Goal: Information Seeking & Learning: Learn about a topic

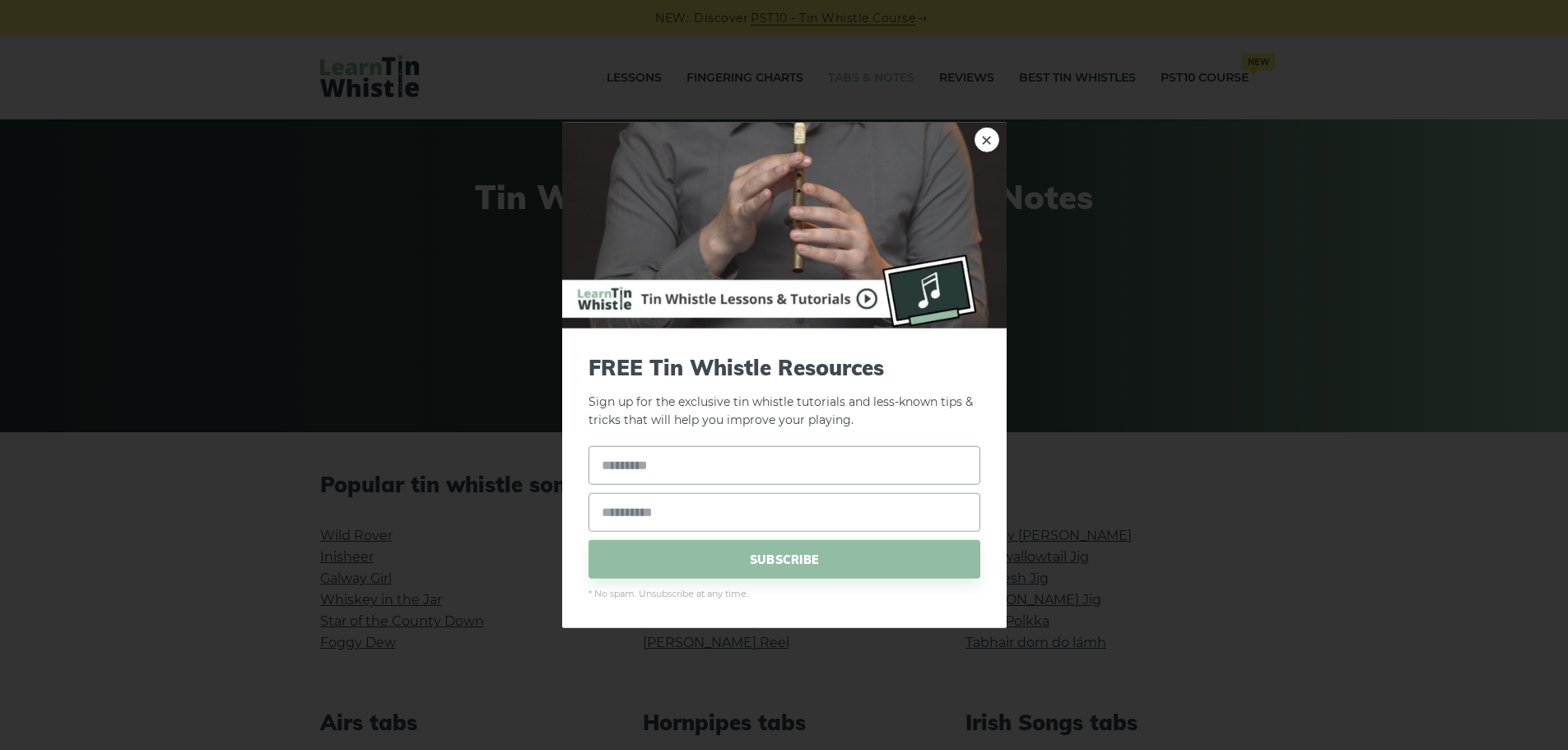
drag, startPoint x: 622, startPoint y: 432, endPoint x: 646, endPoint y: 466, distance: 41.6
click at [623, 432] on form "FREE Tin Whistle Resources Sign up for the exclusive tin whistle tutorials and …" at bounding box center [784, 478] width 392 height 248
click at [668, 477] on input "text" at bounding box center [784, 466] width 392 height 38
type input "*"
type input "*****"
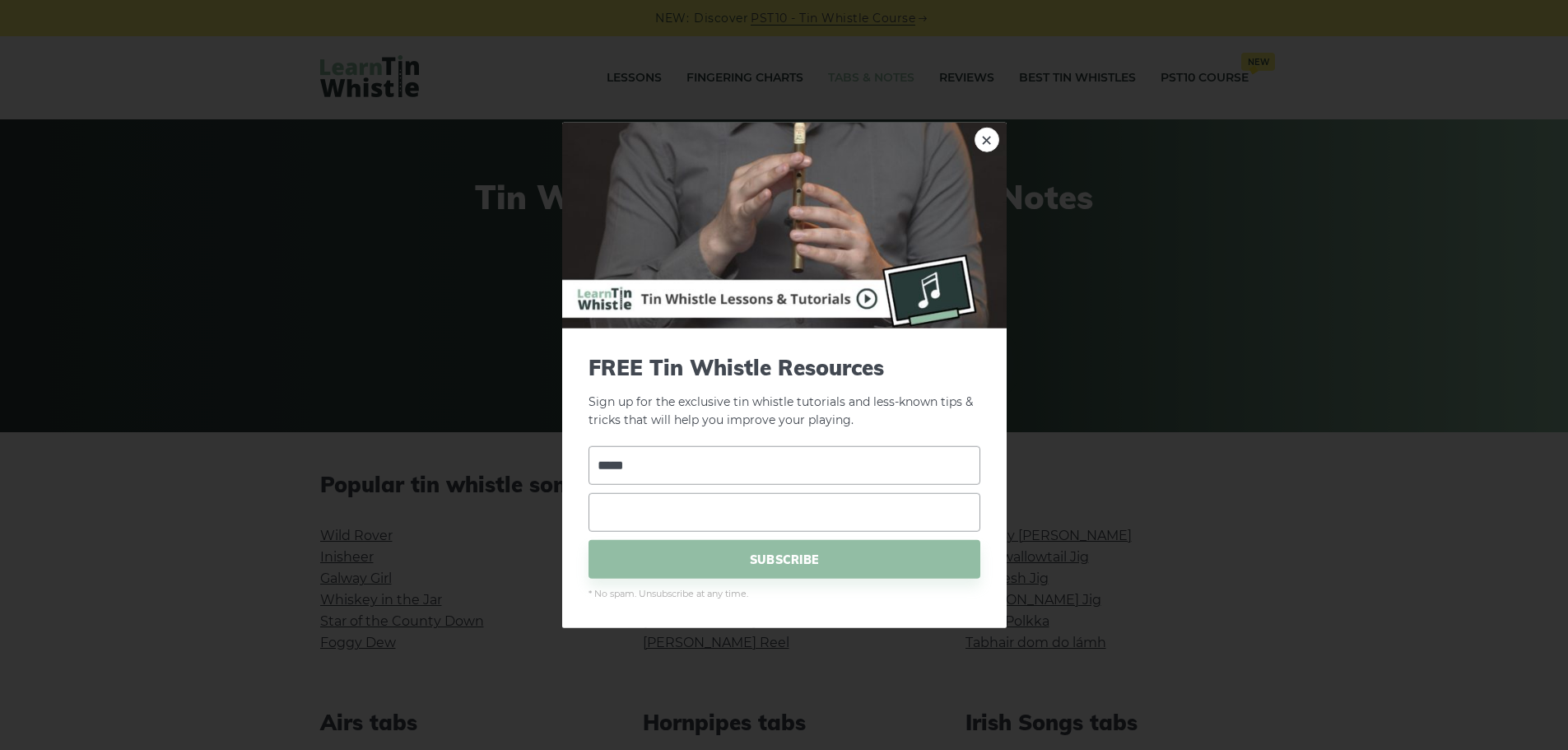
click at [715, 514] on input "email" at bounding box center [784, 512] width 392 height 38
type input "**********"
click at [761, 567] on span "SUBSCRIBE" at bounding box center [784, 559] width 392 height 38
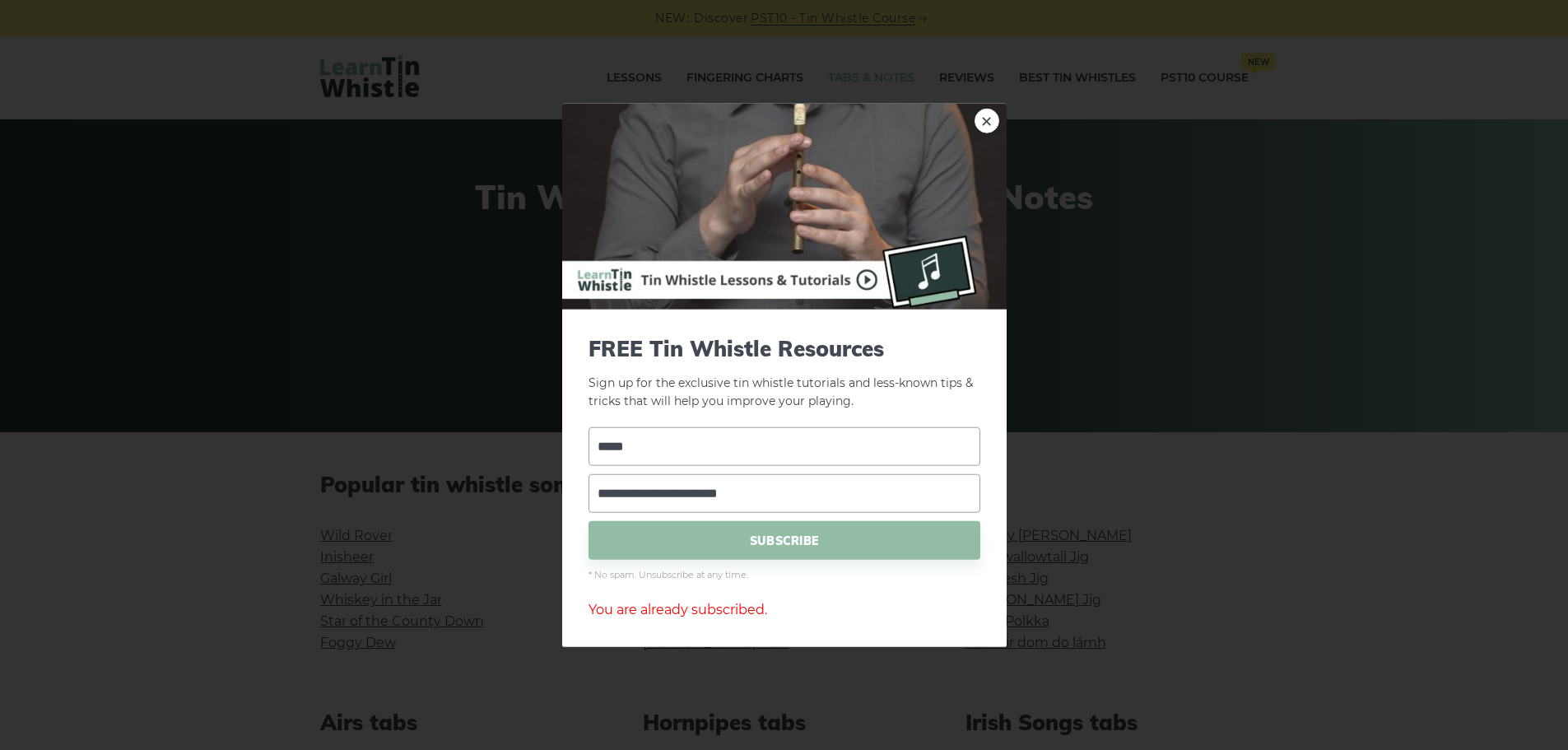
click at [706, 445] on input "*****" at bounding box center [784, 446] width 392 height 38
drag, startPoint x: 698, startPoint y: 448, endPoint x: 278, endPoint y: 402, distance: 422.5
click at [278, 402] on div "**********" at bounding box center [784, 375] width 1568 height 750
click at [926, 446] on input "text" at bounding box center [784, 446] width 392 height 38
click at [957, 391] on p "Sign up for the exclusive tin whistle tutorials and less-known tips & tricks th…" at bounding box center [784, 373] width 392 height 76
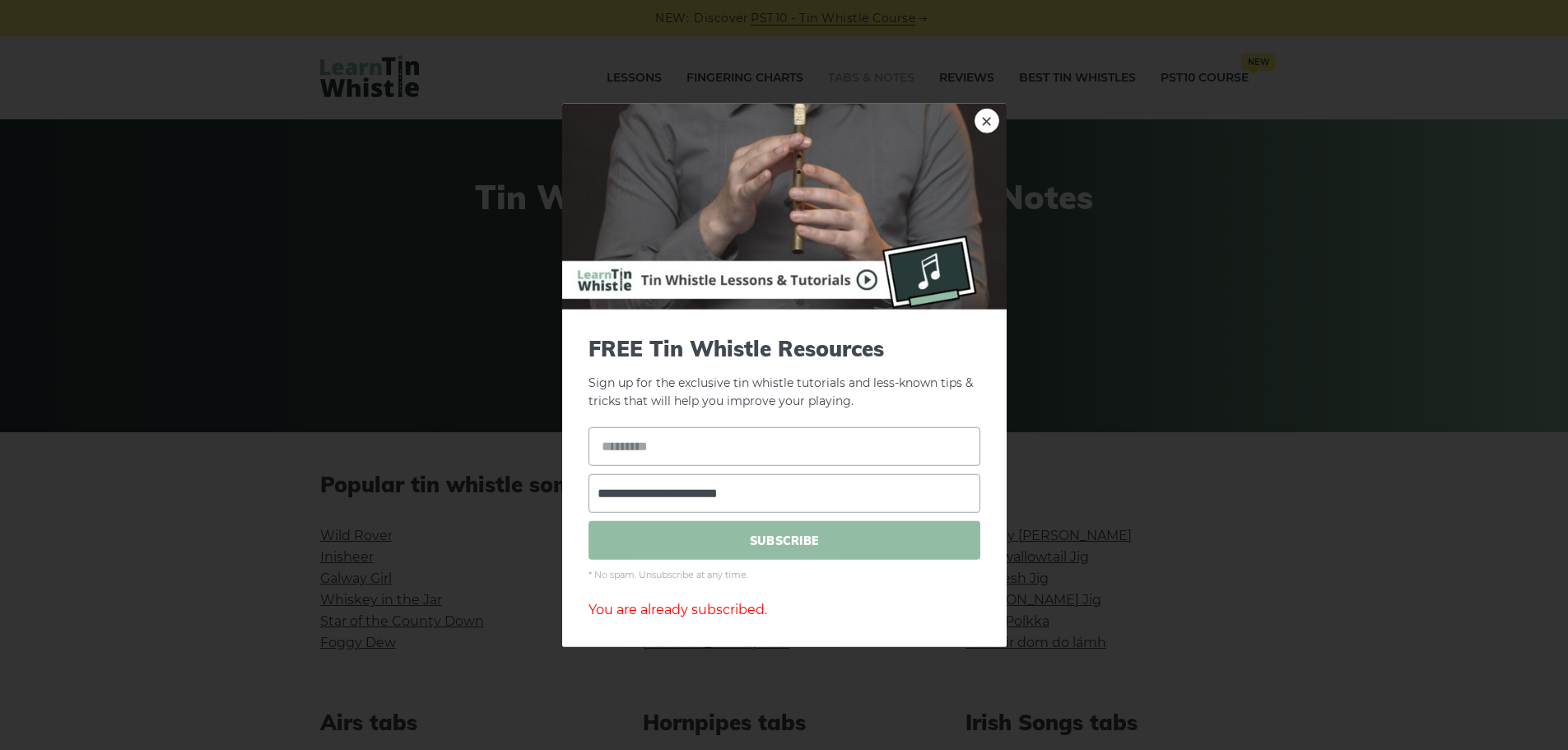
click at [728, 534] on span "SUBSCRIBE" at bounding box center [784, 540] width 392 height 38
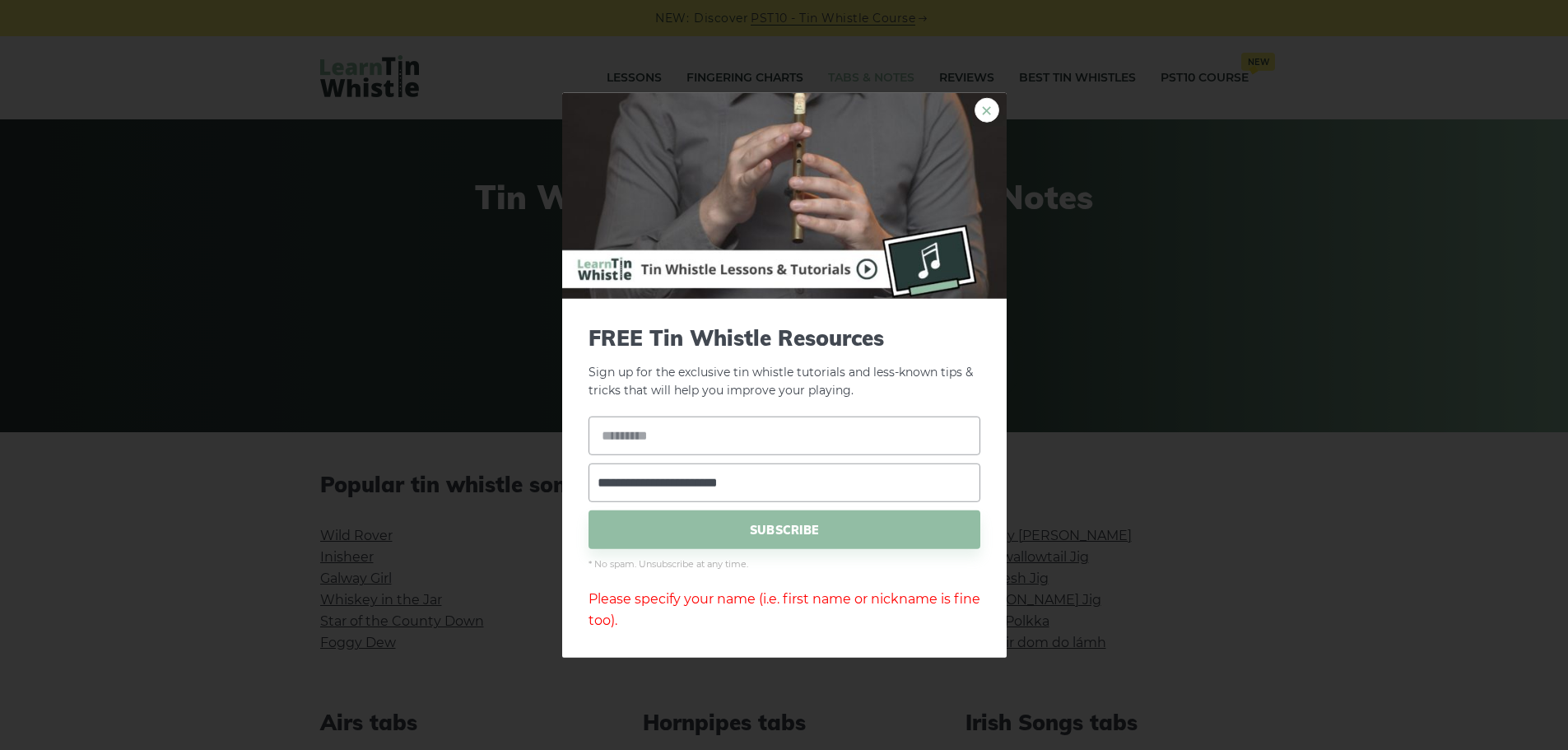
click at [988, 116] on link "×" at bounding box center [987, 109] width 25 height 25
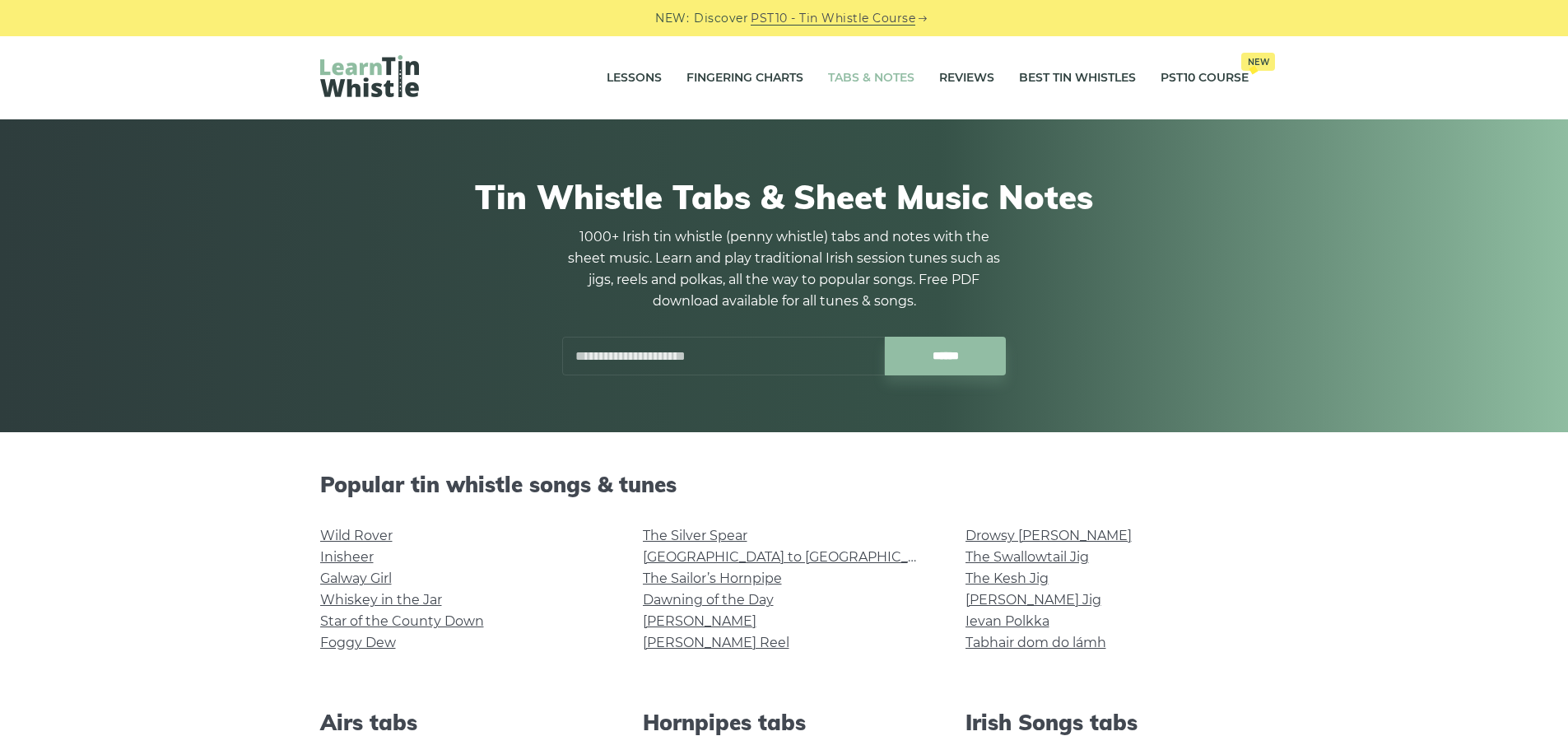
click at [656, 352] on input "text" at bounding box center [723, 356] width 323 height 38
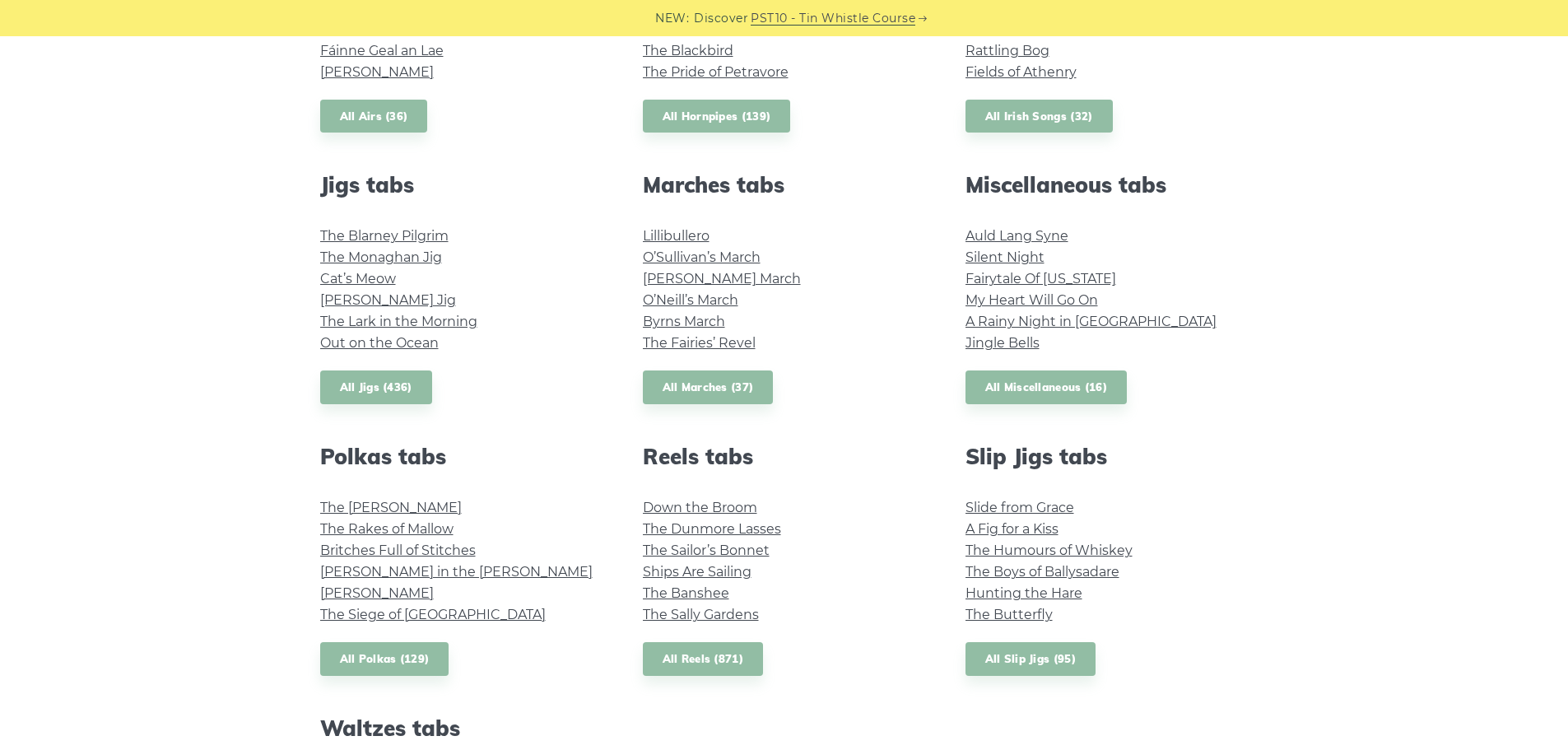
scroll to position [824, 0]
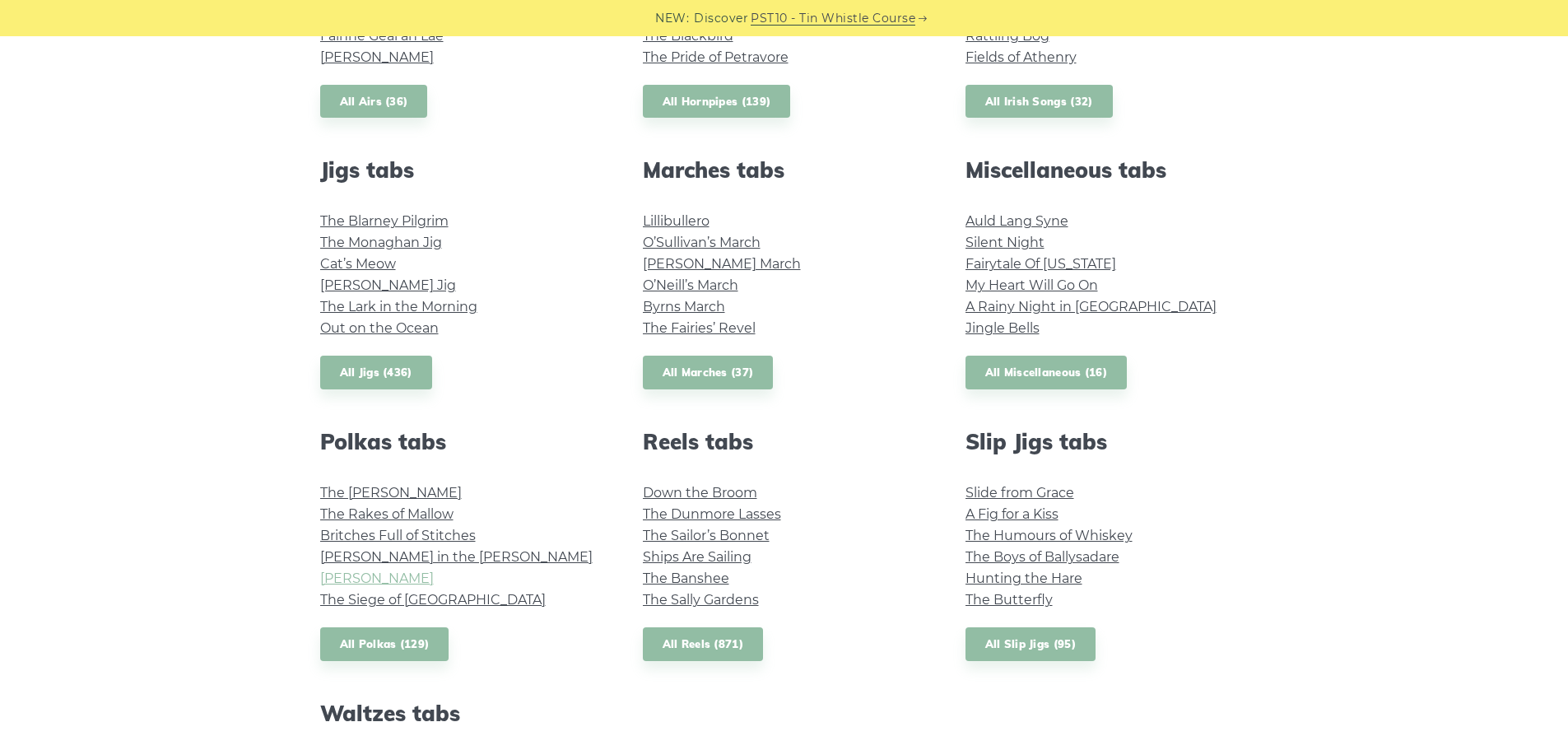
click at [384, 580] on link "John Ryan’s" at bounding box center [376, 579] width 114 height 15
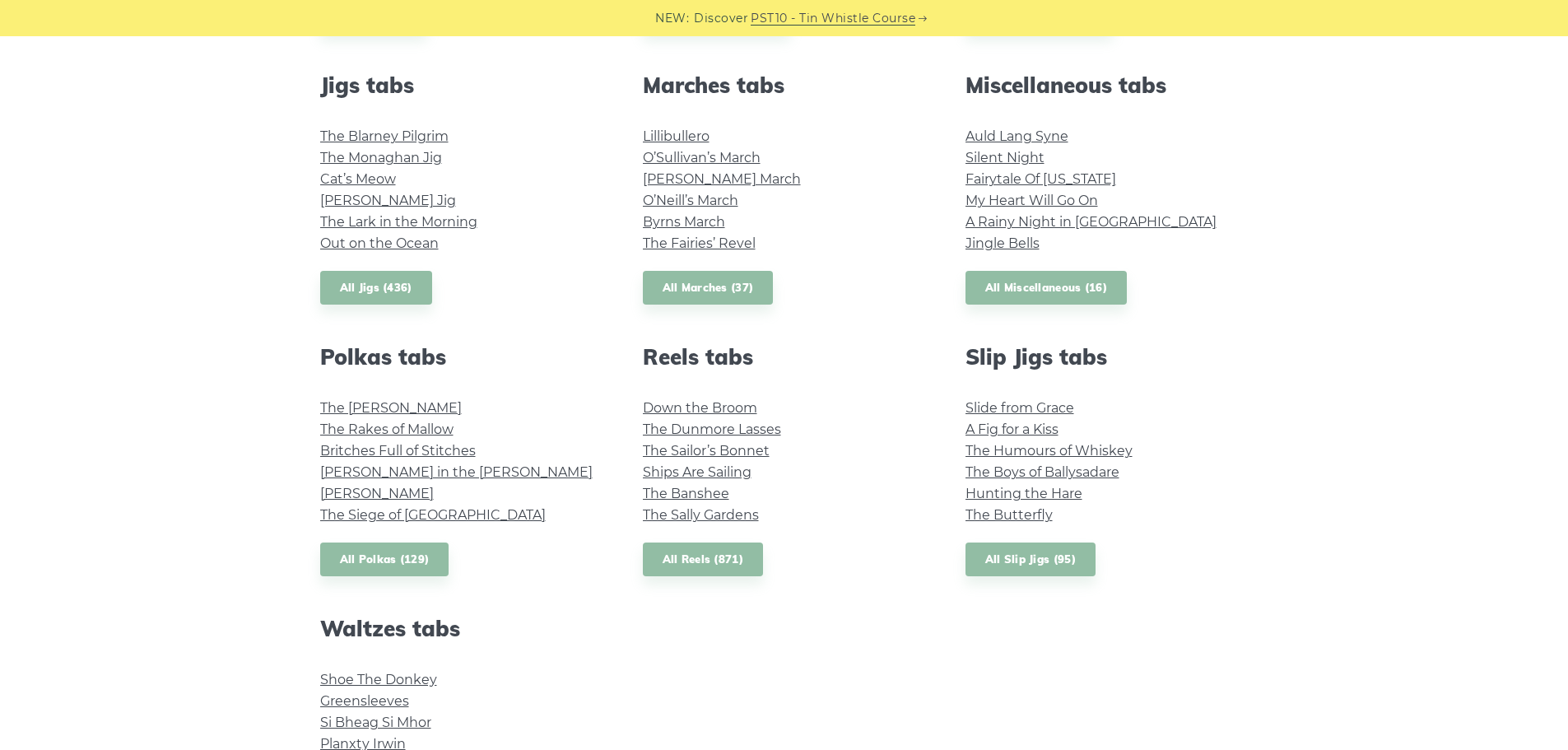
scroll to position [1071, 0]
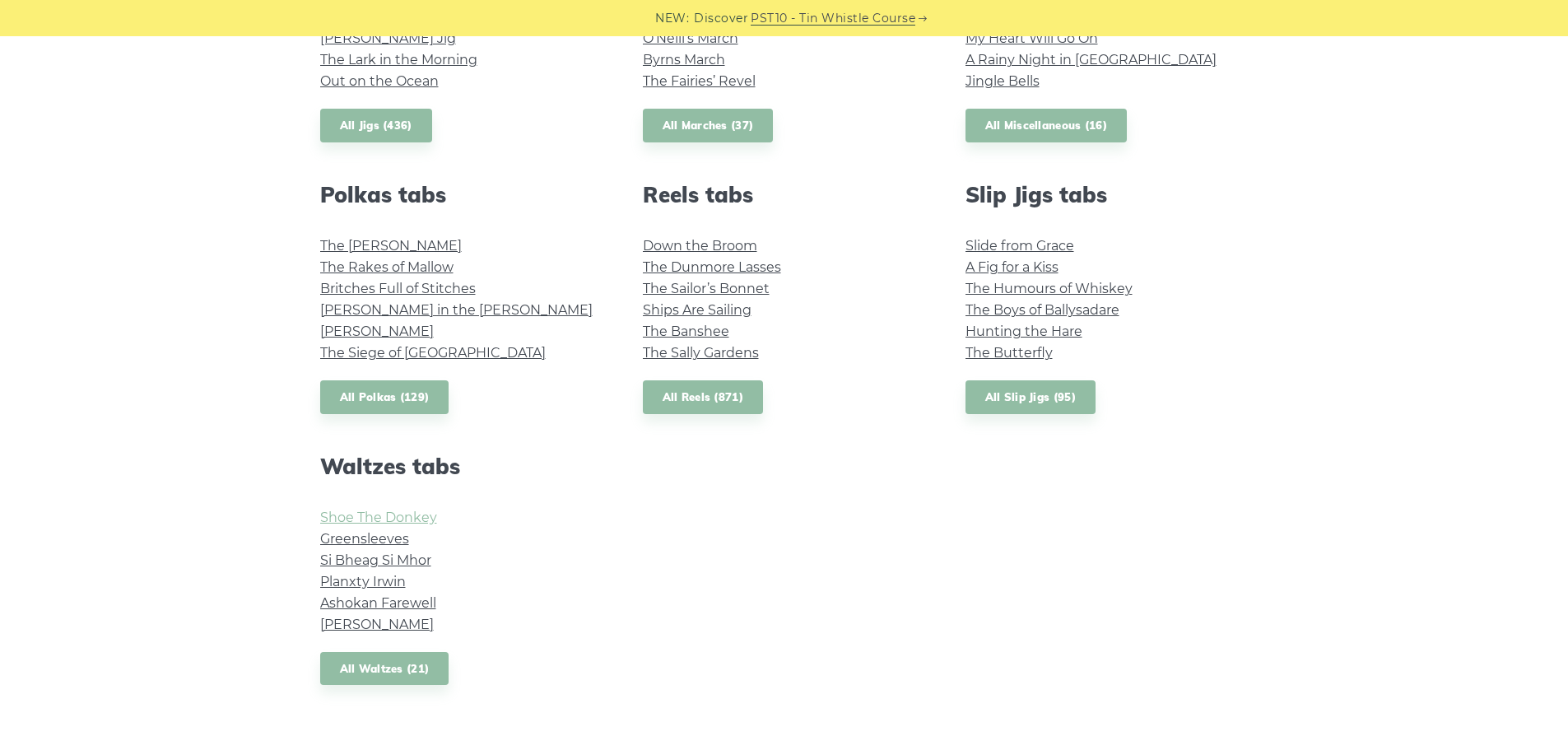
click at [395, 522] on link "Shoe The Donkey" at bounding box center [378, 517] width 117 height 15
click at [375, 536] on link "Greensleeves" at bounding box center [364, 538] width 89 height 15
click at [390, 560] on link "Si­ Bheag Si­ Mhor" at bounding box center [375, 560] width 111 height 15
click at [383, 579] on link "Planxty Irwin" at bounding box center [362, 581] width 85 height 15
click at [373, 602] on link "Ashokan Farewell" at bounding box center [377, 603] width 116 height 15
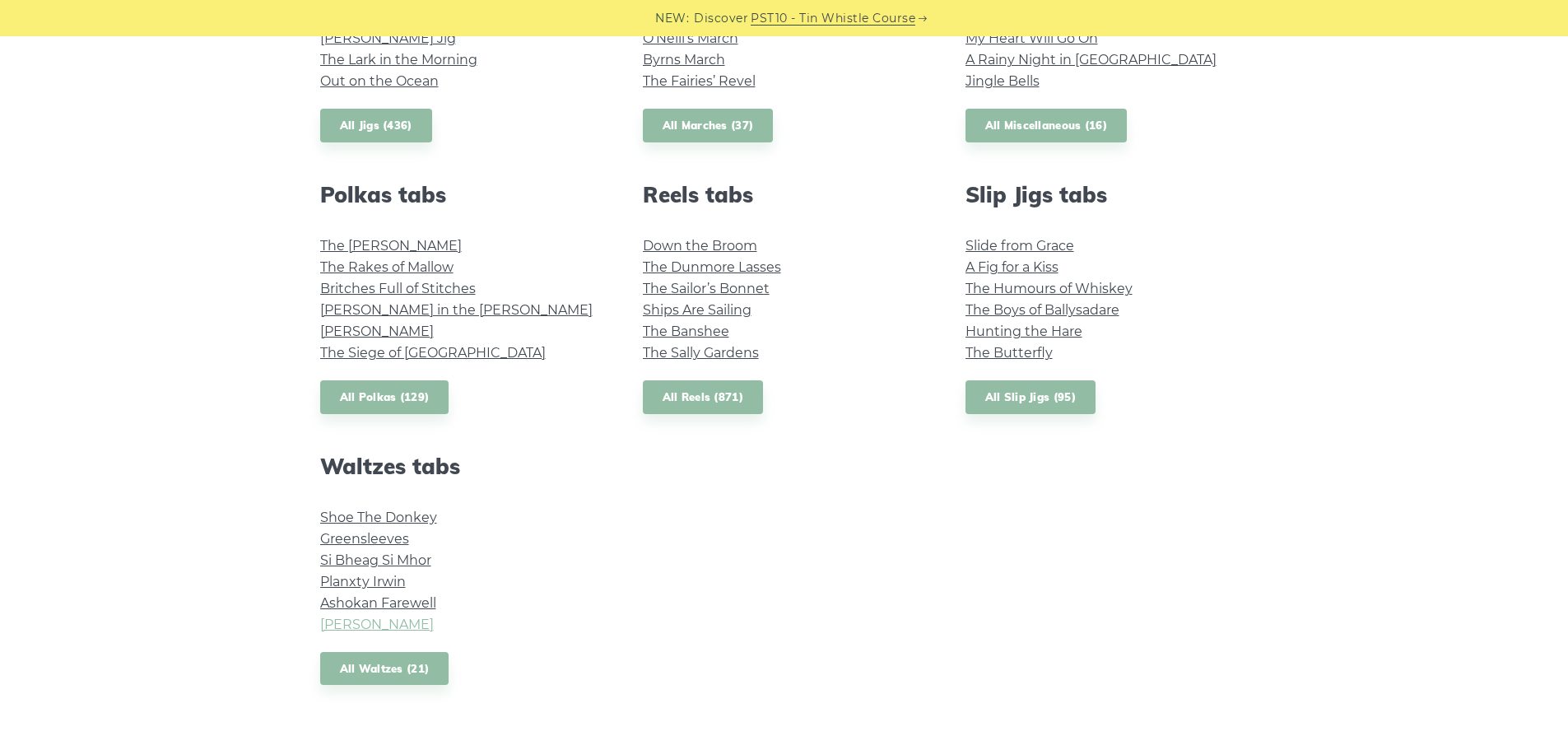
click at [384, 622] on link "Margaret’s Waltz" at bounding box center [376, 625] width 114 height 15
click at [384, 353] on link "The Siege of Ennis" at bounding box center [433, 352] width 226 height 15
click at [379, 326] on link "John Ryan’s" at bounding box center [376, 331] width 114 height 15
click at [376, 306] on link "Maggie in the Woods" at bounding box center [456, 309] width 273 height 15
click at [456, 285] on link "Britches Full of Stitches" at bounding box center [397, 288] width 155 height 15
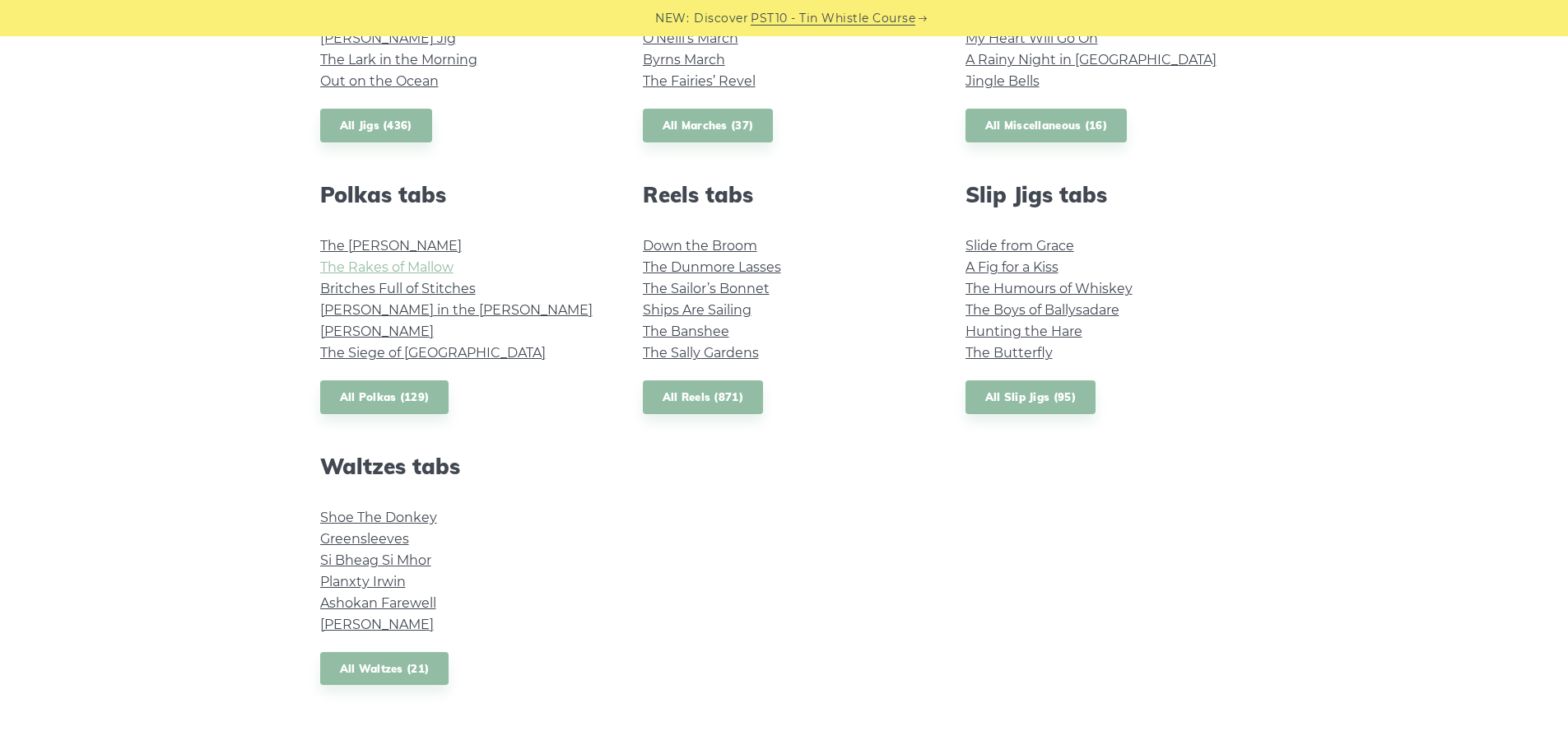
click at [395, 266] on link "The Rakes of Mallow" at bounding box center [386, 267] width 133 height 15
click at [348, 248] on link "The Kerry Polka" at bounding box center [391, 245] width 142 height 15
click at [701, 251] on link "Down the Broom" at bounding box center [699, 245] width 114 height 15
click at [686, 265] on link "The Dunmore Lasses" at bounding box center [711, 267] width 138 height 15
click at [737, 288] on link "The Sailor’s Bonnet" at bounding box center [706, 288] width 126 height 15
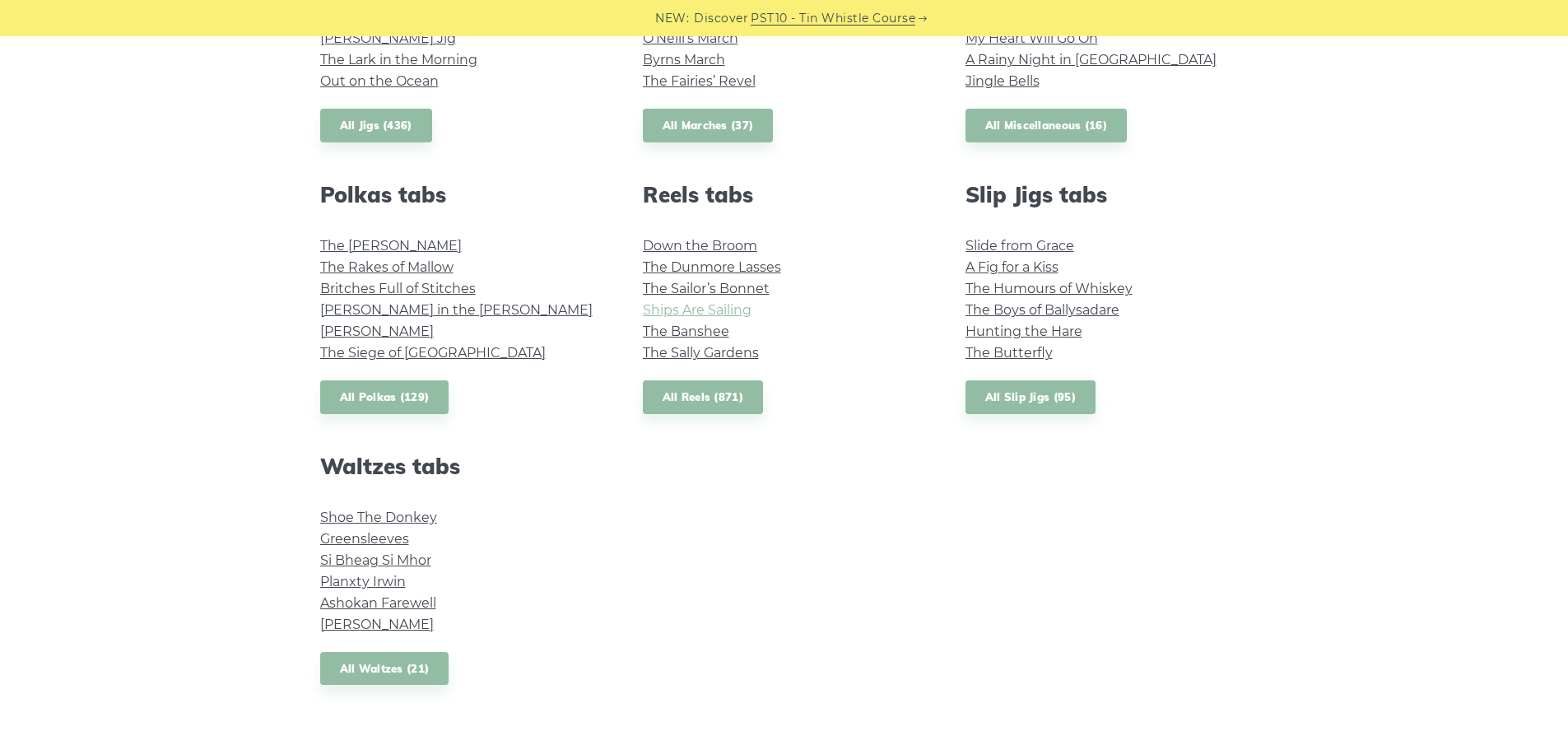
click at [732, 310] on link "Ships Are Sailing" at bounding box center [696, 309] width 108 height 15
click at [702, 331] on link "The Banshee" at bounding box center [685, 331] width 86 height 15
click at [724, 363] on li "The Sally Gardens" at bounding box center [784, 353] width 283 height 21
click at [730, 352] on link "The Sally Gardens" at bounding box center [700, 352] width 116 height 15
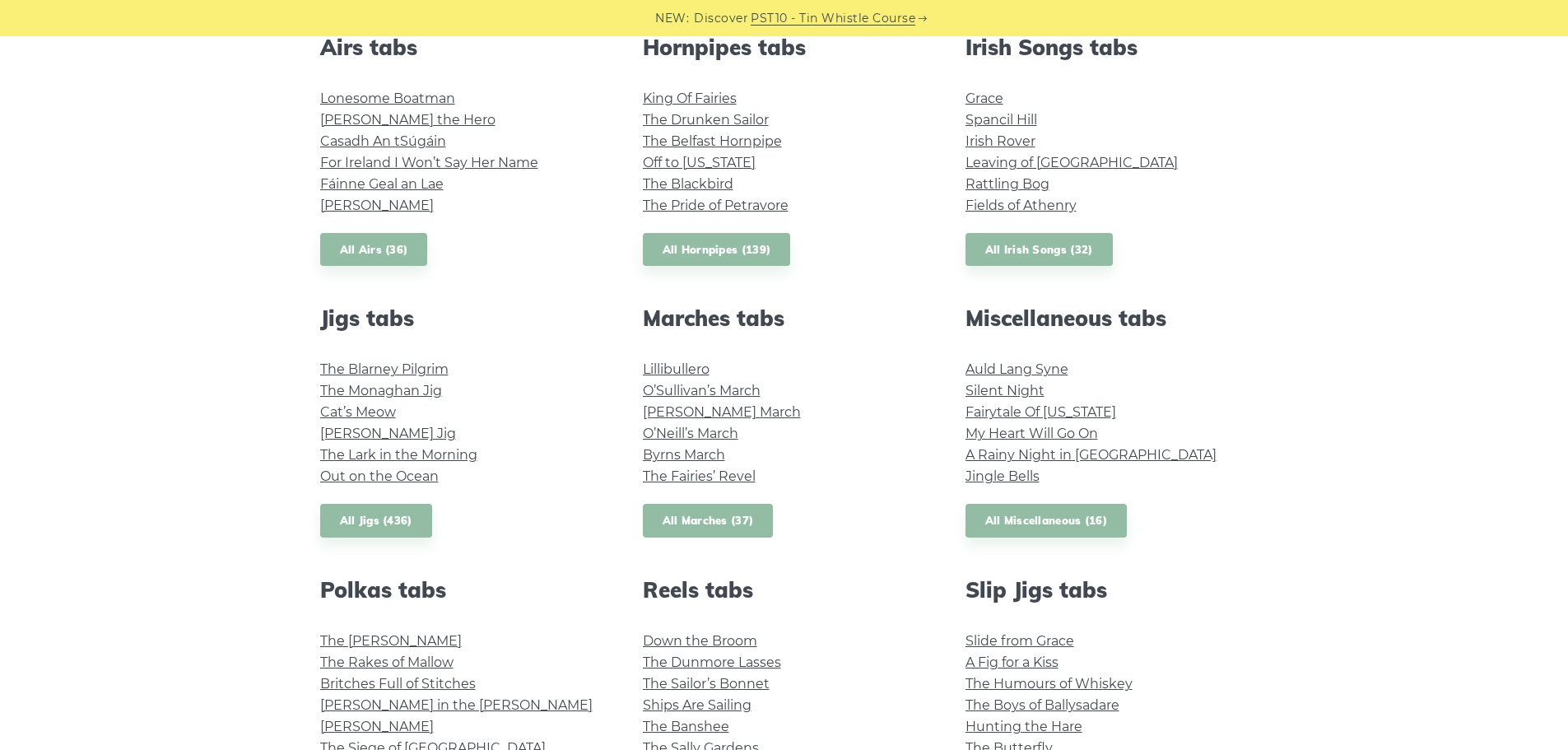
scroll to position [659, 0]
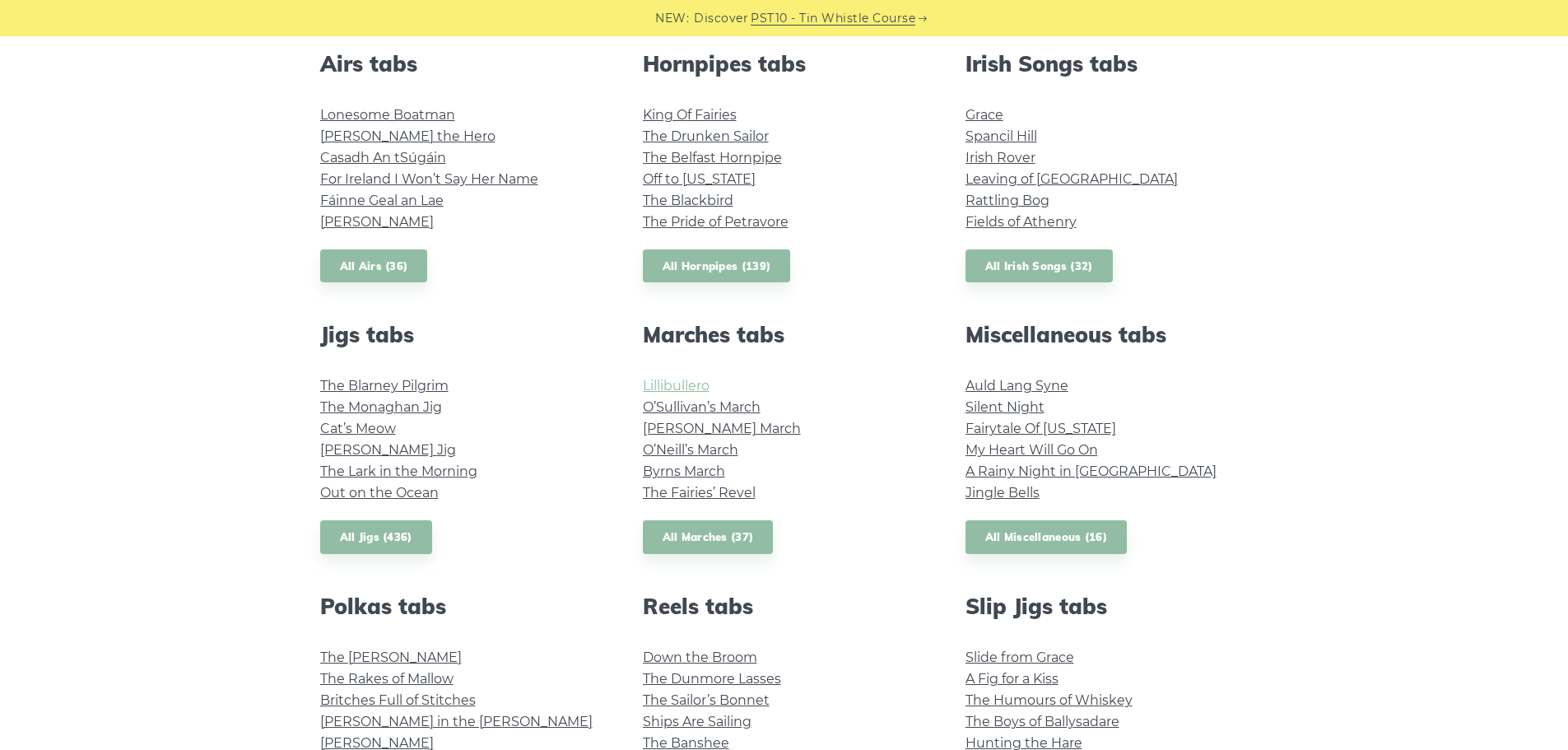
click at [665, 383] on link "Lillibullero" at bounding box center [676, 386] width 67 height 15
click at [695, 400] on link "O’Sullivan’s March" at bounding box center [701, 407] width 118 height 15
click at [657, 443] on link "O’Neill’s March" at bounding box center [690, 450] width 96 height 15
click at [701, 466] on link "Byrns March" at bounding box center [683, 471] width 82 height 15
click at [739, 492] on link "The Fairies’ Revel" at bounding box center [699, 492] width 113 height 15
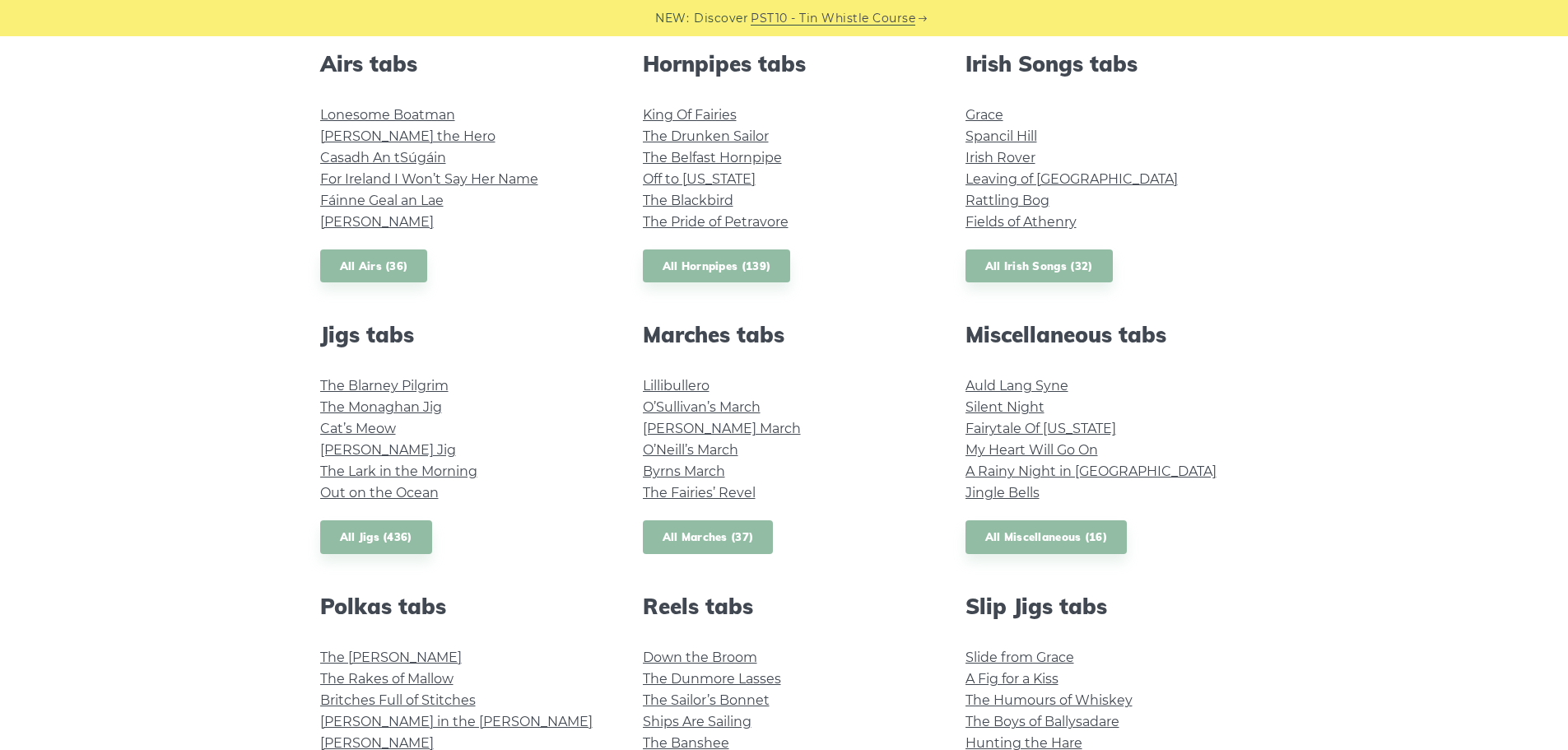
click at [706, 538] on link "All Marches (37)" at bounding box center [707, 536] width 131 height 34
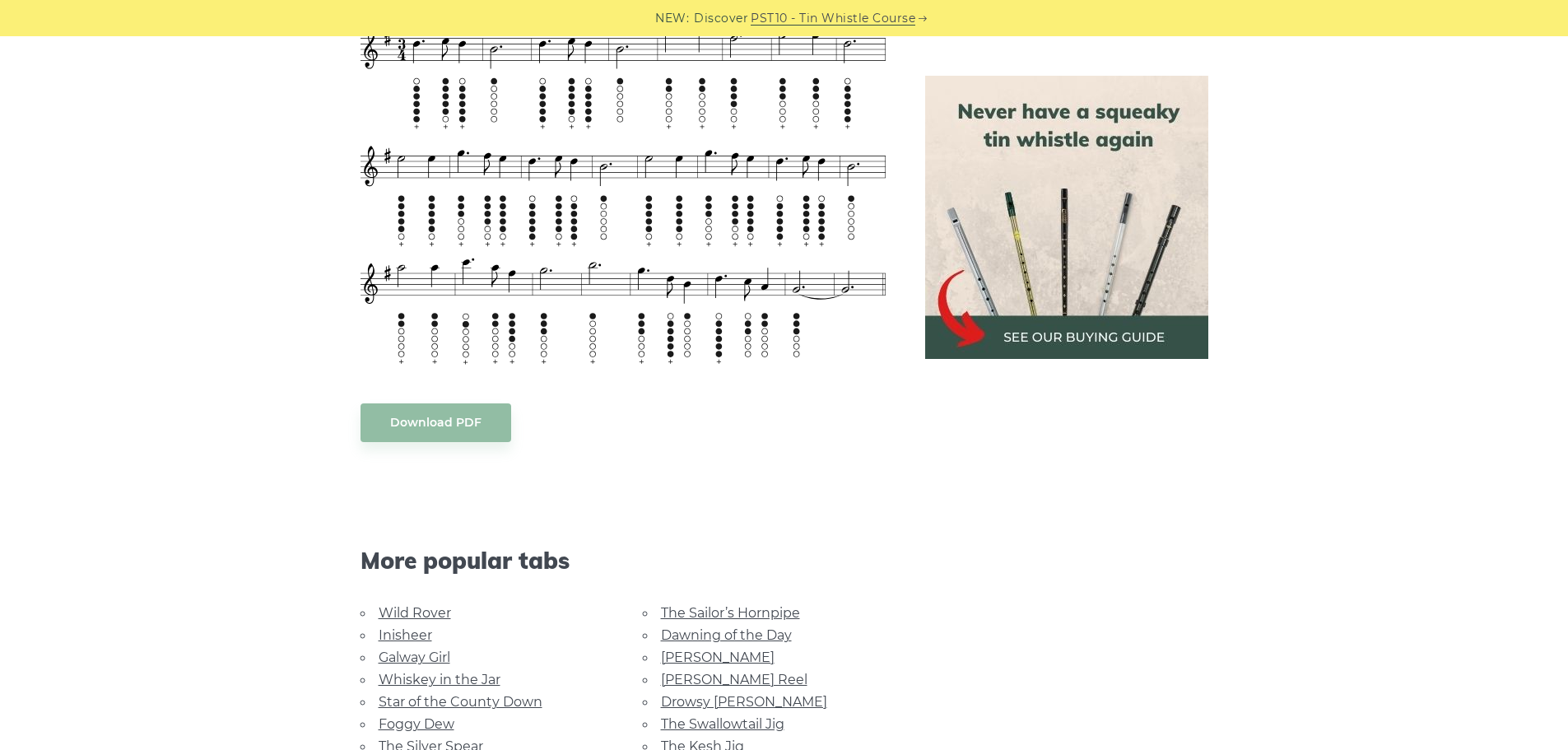
scroll to position [1399, 0]
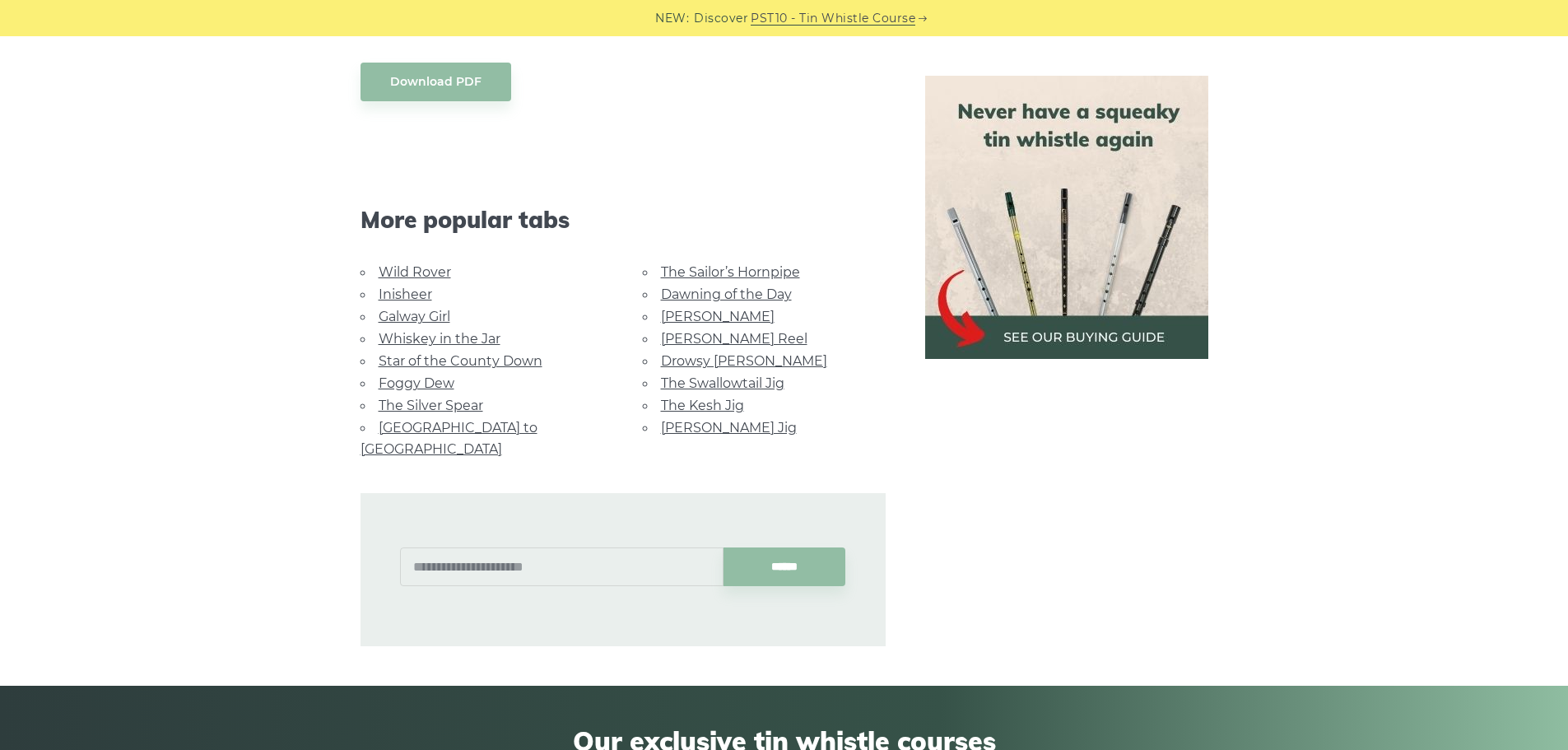
click at [715, 267] on link "The Sailor’s Hornpipe" at bounding box center [729, 272] width 139 height 15
click at [689, 302] on link "Dawning of the Day" at bounding box center [726, 294] width 131 height 15
click at [698, 314] on link "[PERSON_NAME]" at bounding box center [717, 316] width 114 height 15
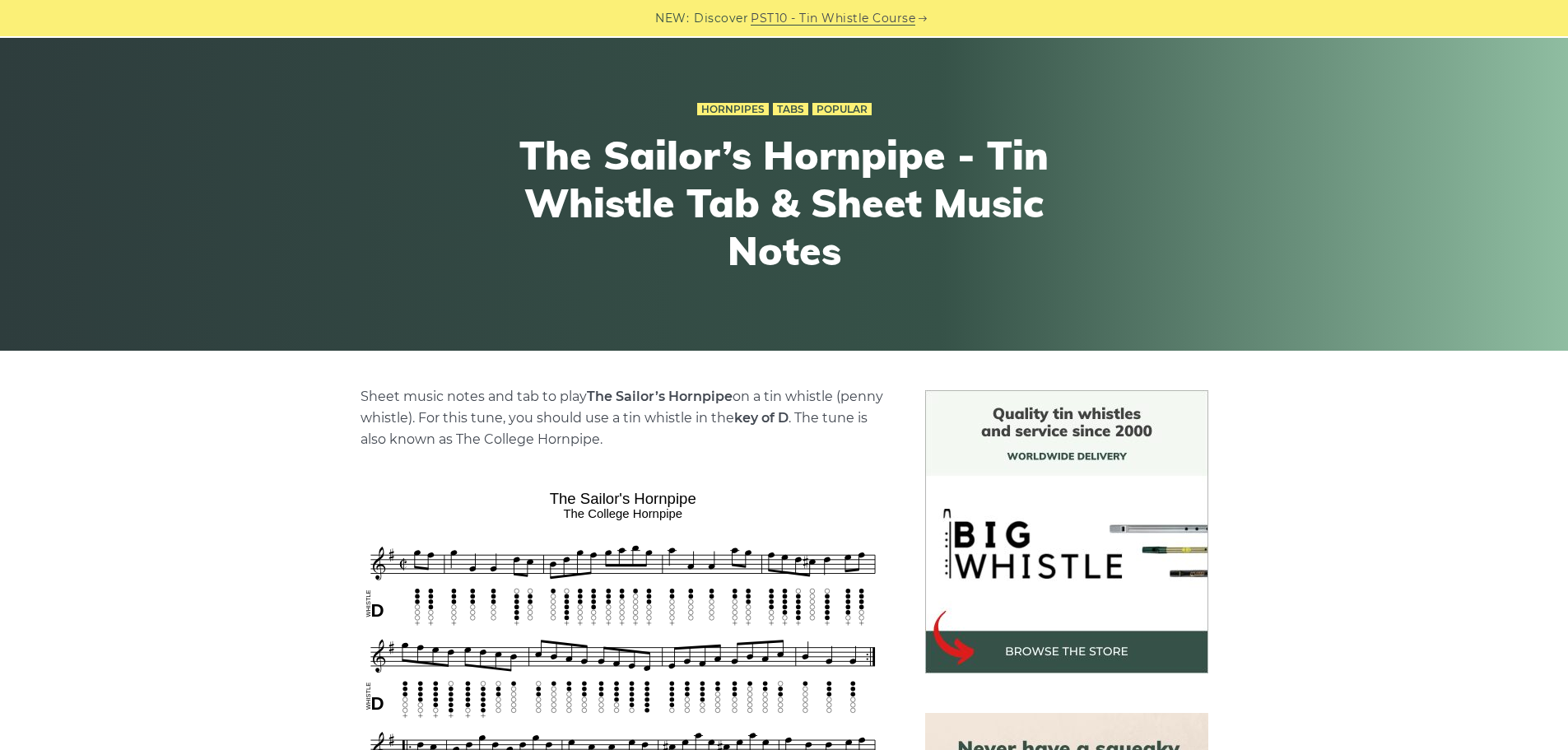
scroll to position [82, 0]
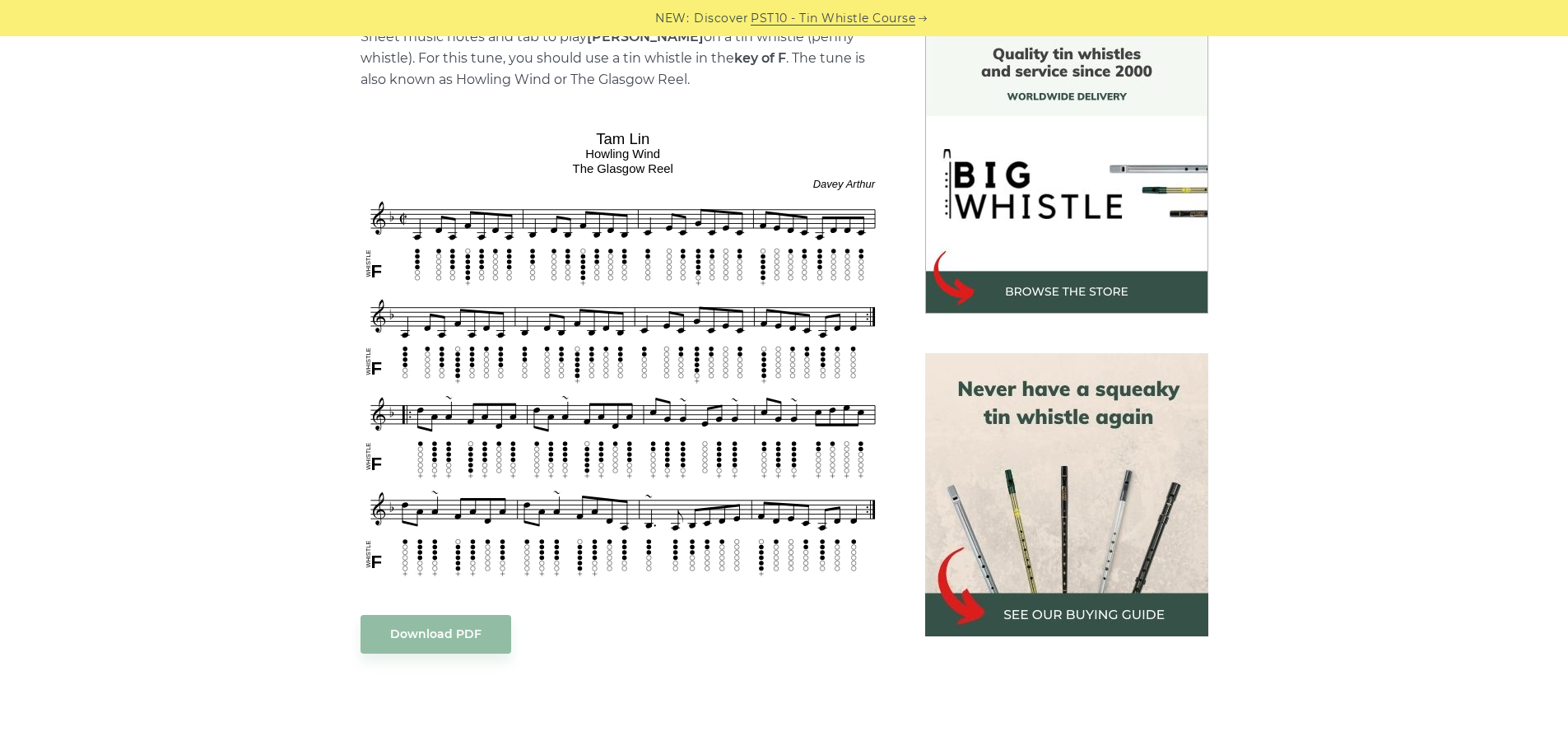
scroll to position [412, 0]
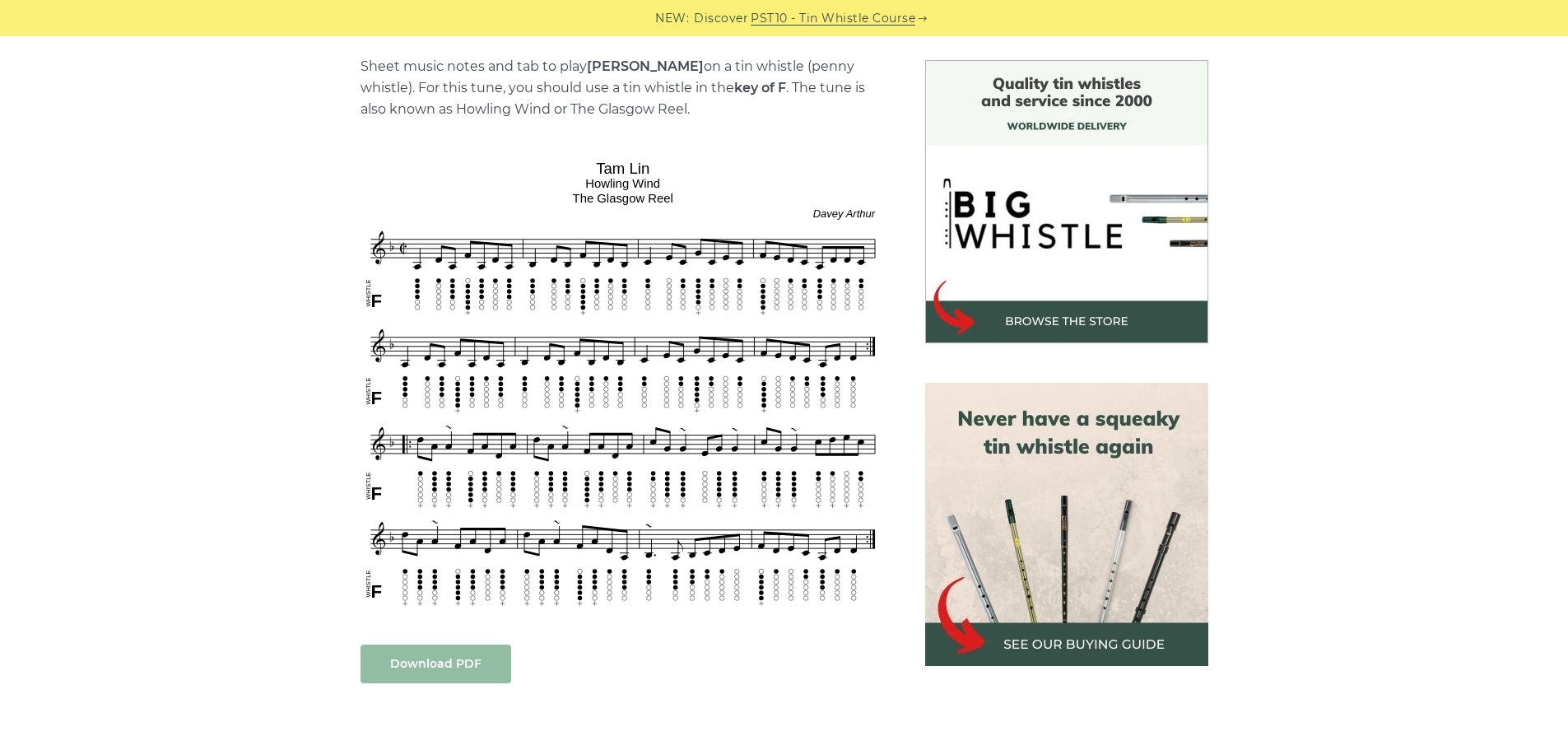
click at [453, 667] on link "Download PDF" at bounding box center [436, 664] width 150 height 38
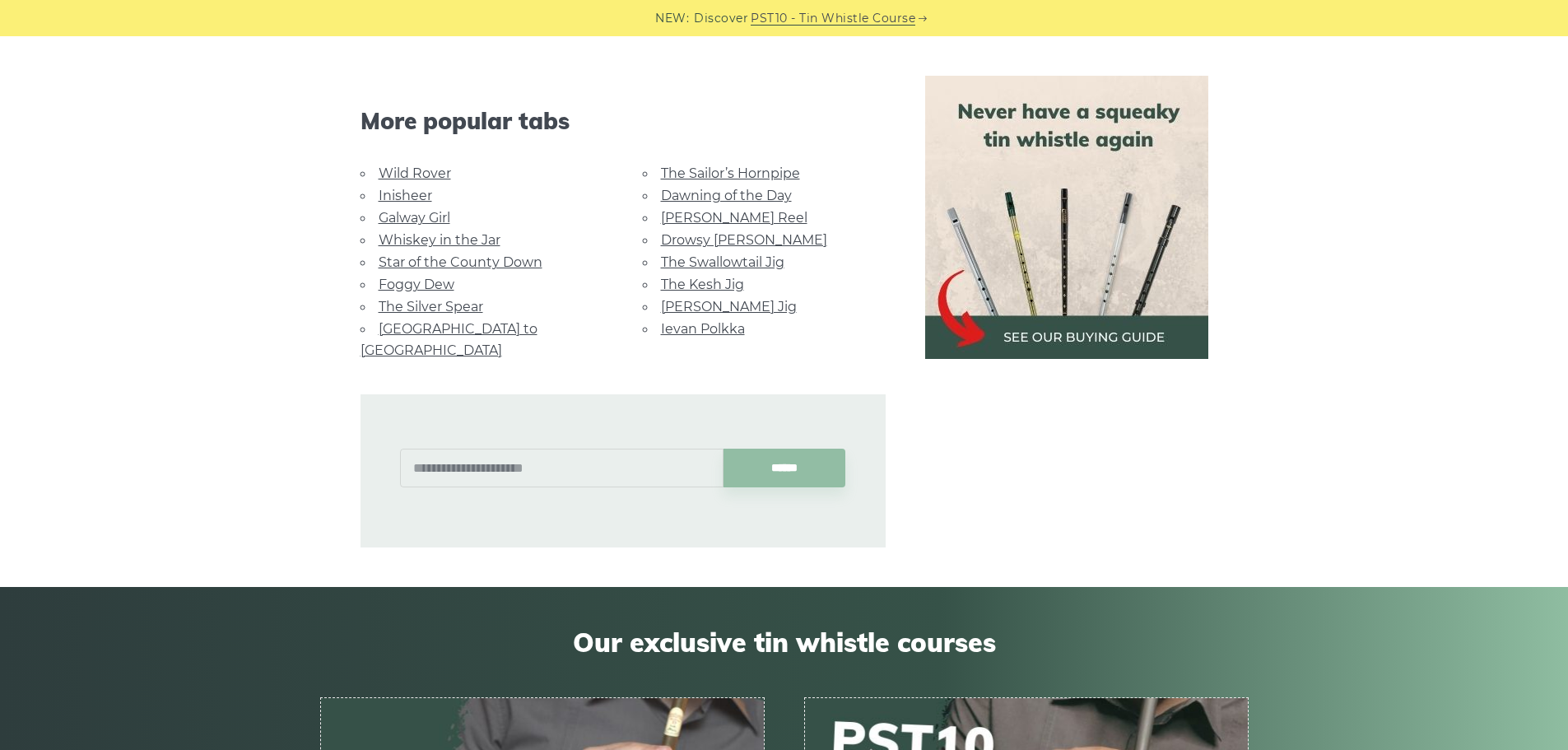
scroll to position [1071, 0]
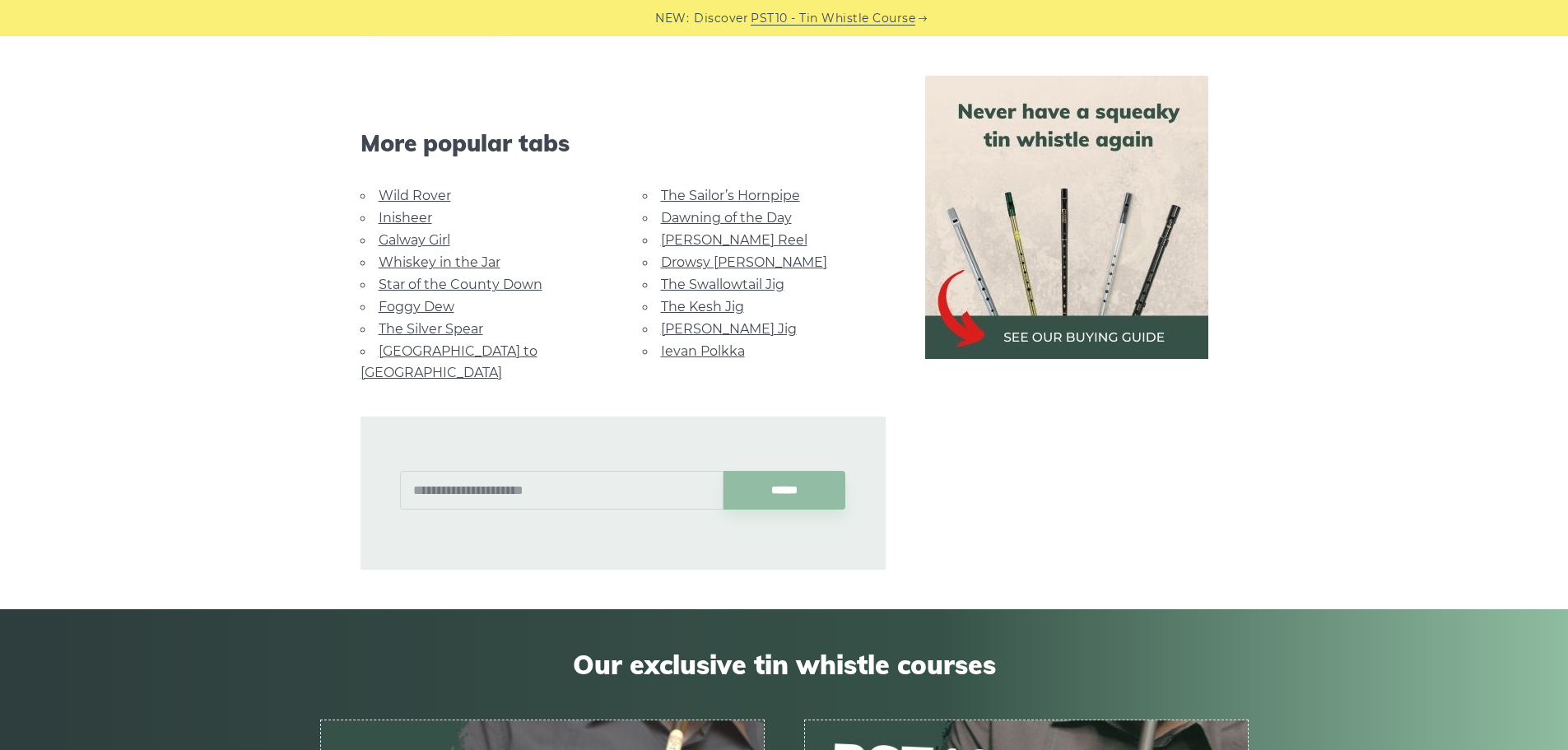
click at [706, 355] on link "Ievan Polkka" at bounding box center [703, 351] width 84 height 15
click at [715, 325] on link "[PERSON_NAME] Jig" at bounding box center [728, 329] width 136 height 15
click at [721, 302] on link "The Kesh Jig" at bounding box center [702, 307] width 83 height 15
click at [766, 284] on link "The Swallowtail Jig" at bounding box center [722, 284] width 123 height 15
click at [706, 260] on link "Drowsy Maggie" at bounding box center [744, 262] width 167 height 15
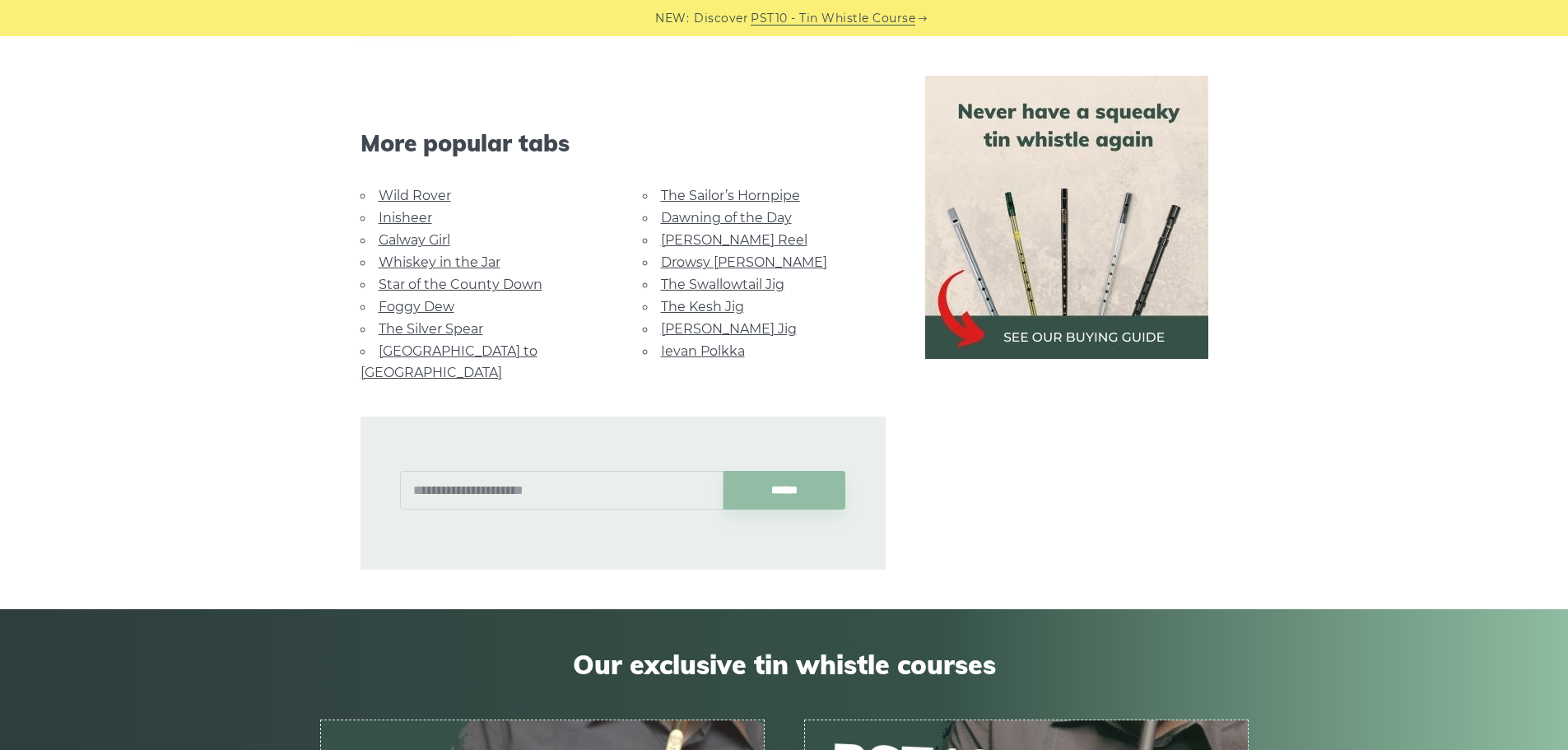
click at [409, 352] on link "[GEOGRAPHIC_DATA] to [GEOGRAPHIC_DATA]" at bounding box center [449, 361] width 177 height 37
click at [454, 330] on link "The Silver Spear" at bounding box center [430, 329] width 104 height 15
click at [407, 306] on link "Foggy Dew" at bounding box center [415, 307] width 76 height 15
click at [440, 292] on li "Star of the County Down" at bounding box center [482, 284] width 243 height 22
click at [452, 284] on link "Star of the County Down" at bounding box center [459, 284] width 164 height 15
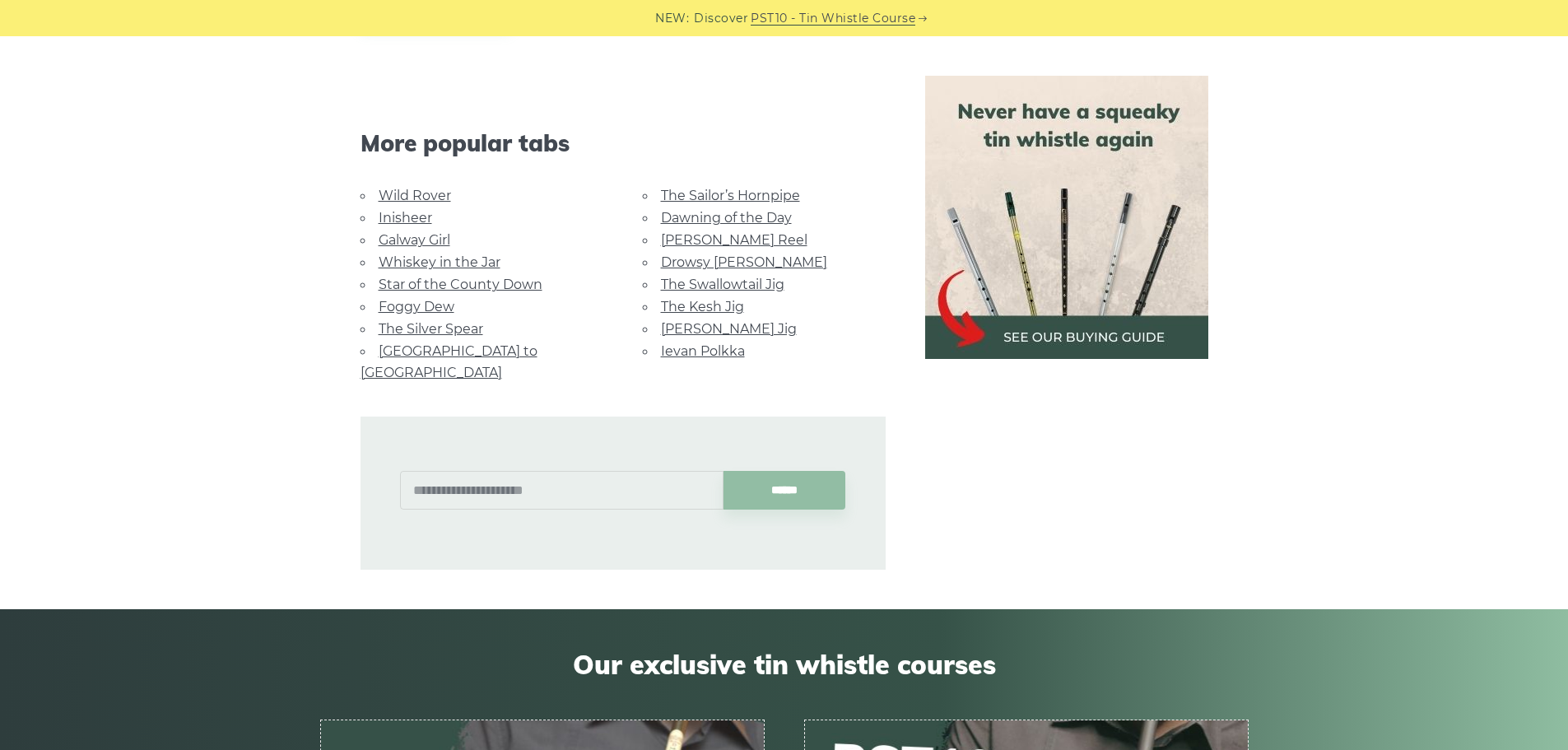
click at [414, 261] on link "Whiskey in the Jar" at bounding box center [438, 262] width 122 height 15
click at [392, 236] on link "Galway Girl" at bounding box center [414, 239] width 72 height 15
click at [410, 213] on link "Inisheer" at bounding box center [405, 217] width 54 height 15
click at [427, 197] on link "Wild Rover" at bounding box center [414, 195] width 73 height 15
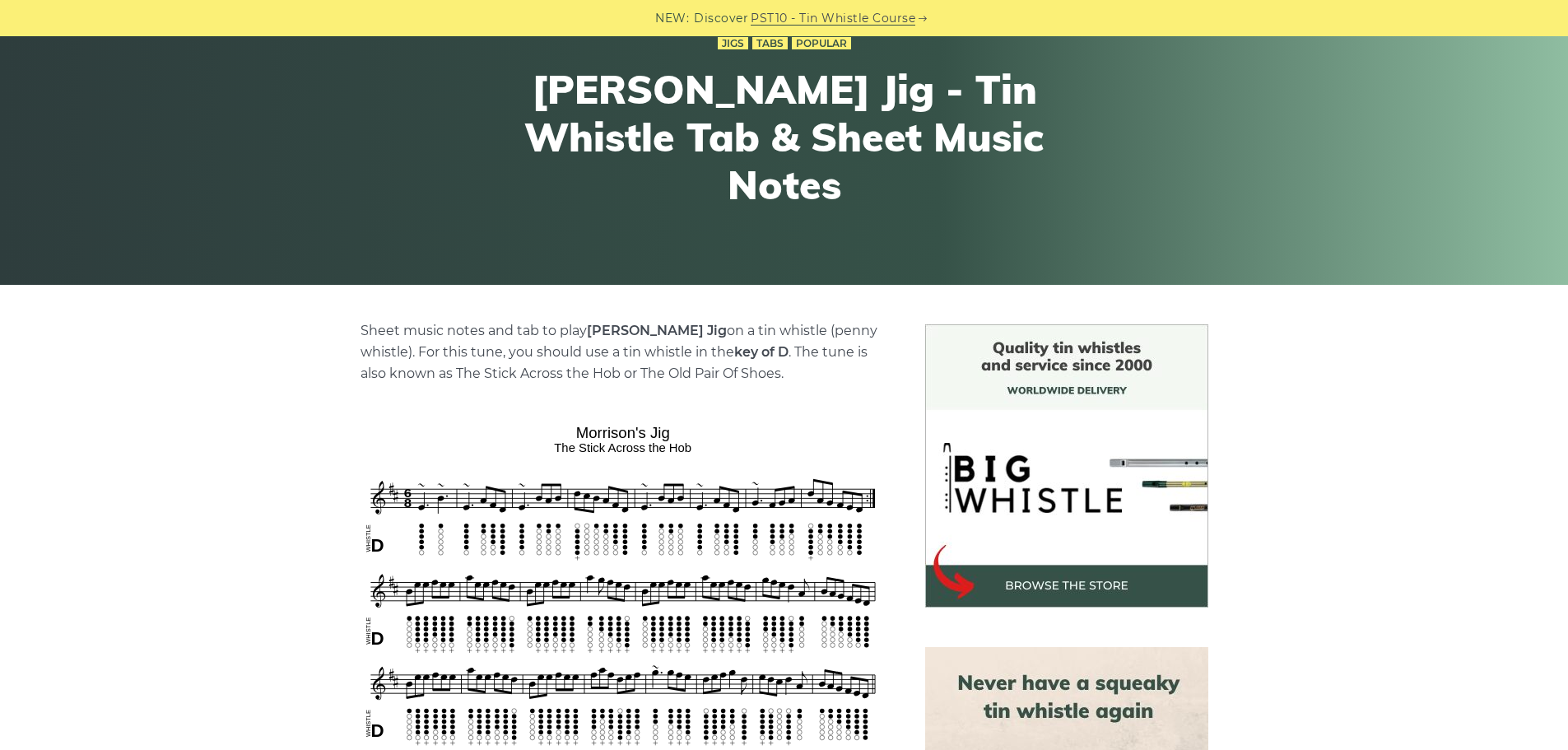
scroll to position [165, 0]
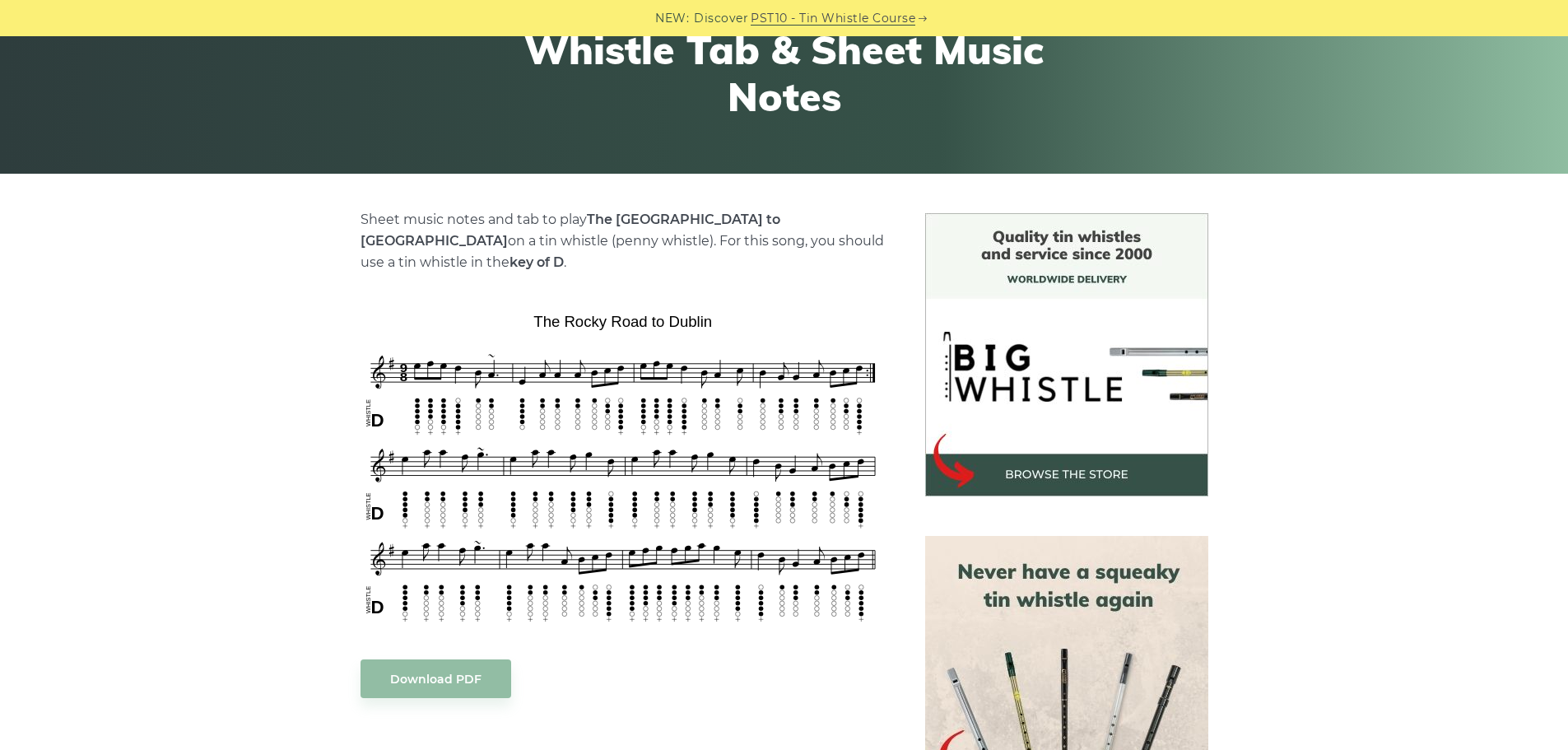
scroll to position [330, 0]
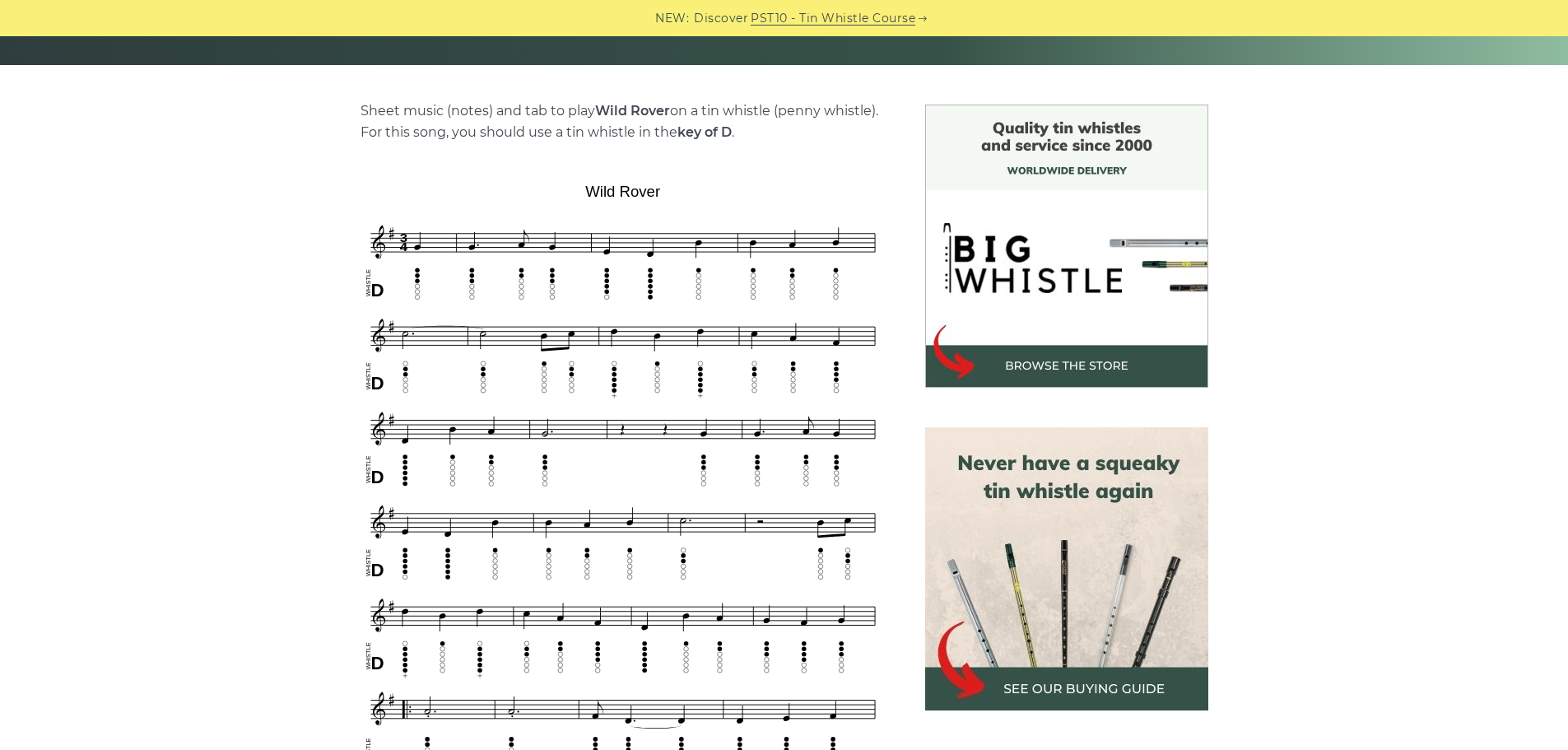
scroll to position [412, 0]
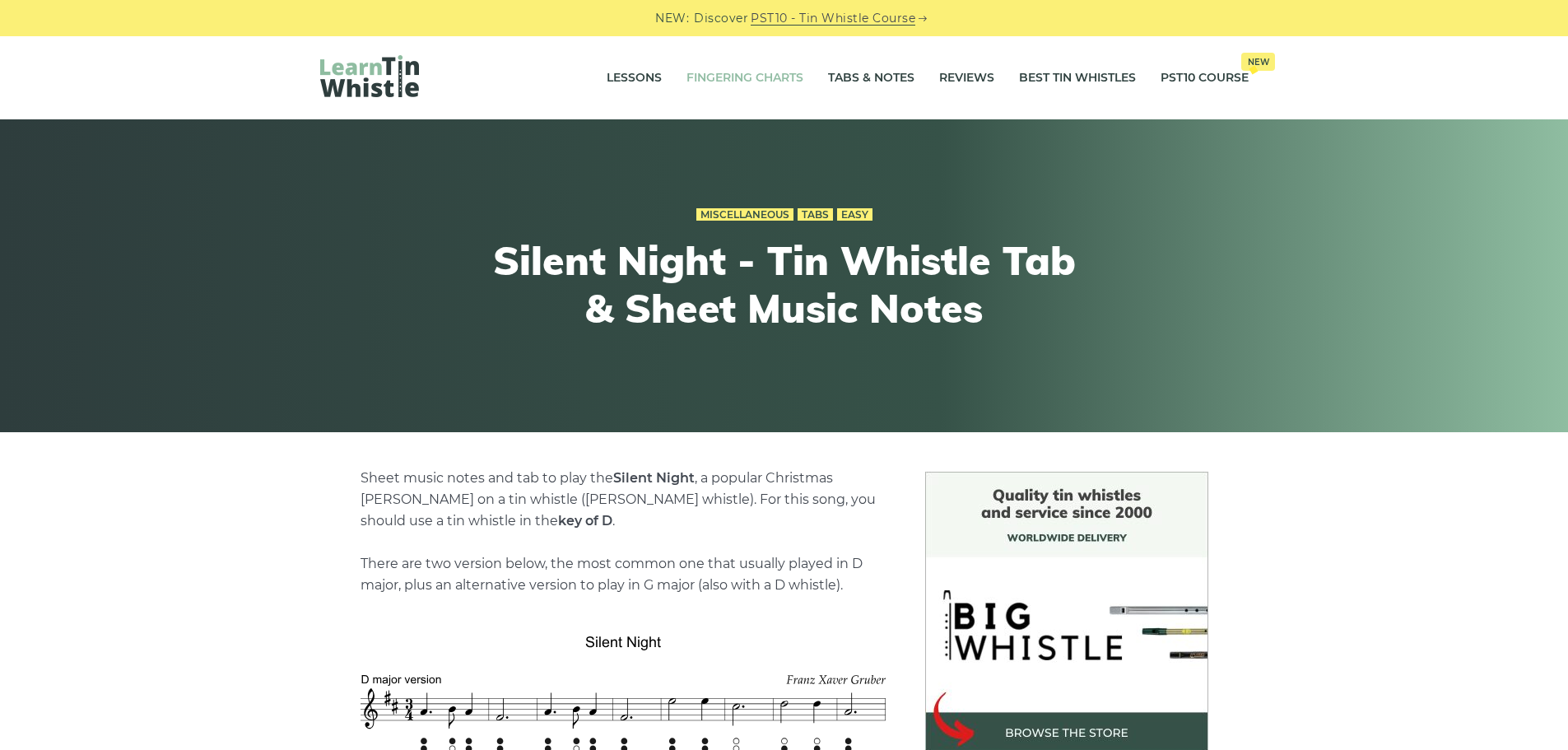
click at [751, 84] on link "Fingering Charts" at bounding box center [745, 78] width 117 height 41
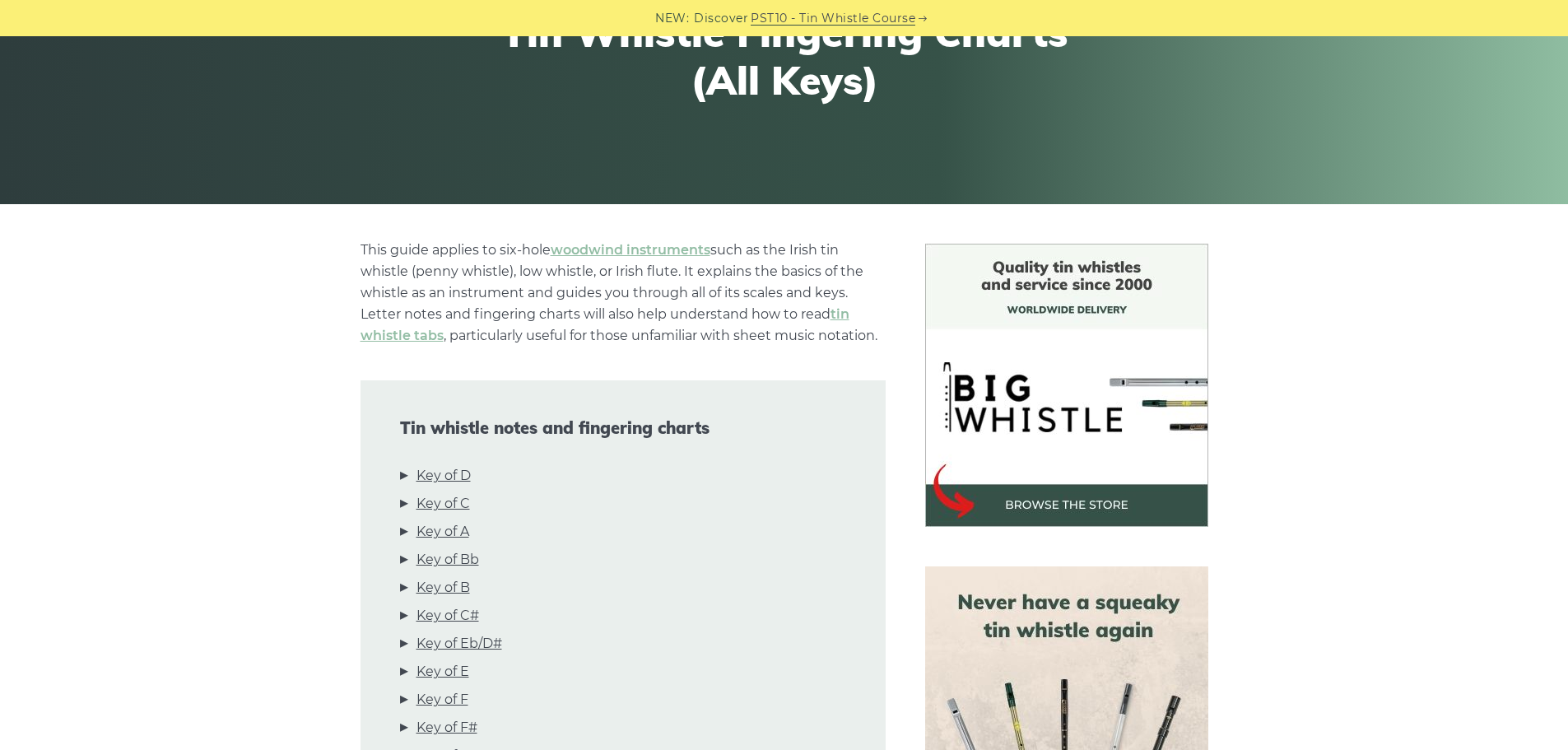
scroll to position [494, 0]
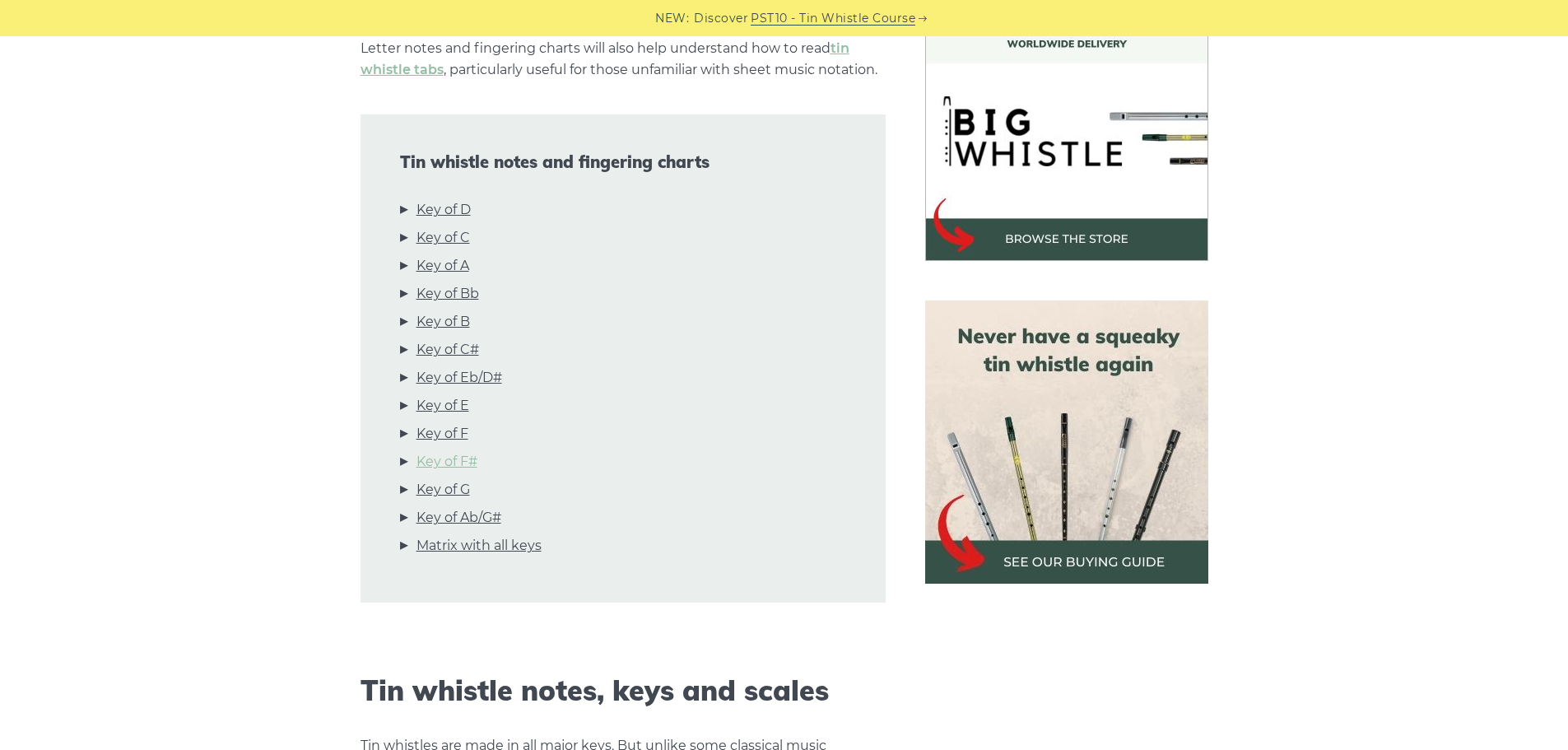
click at [449, 465] on link "Key of F#" at bounding box center [447, 462] width 61 height 21
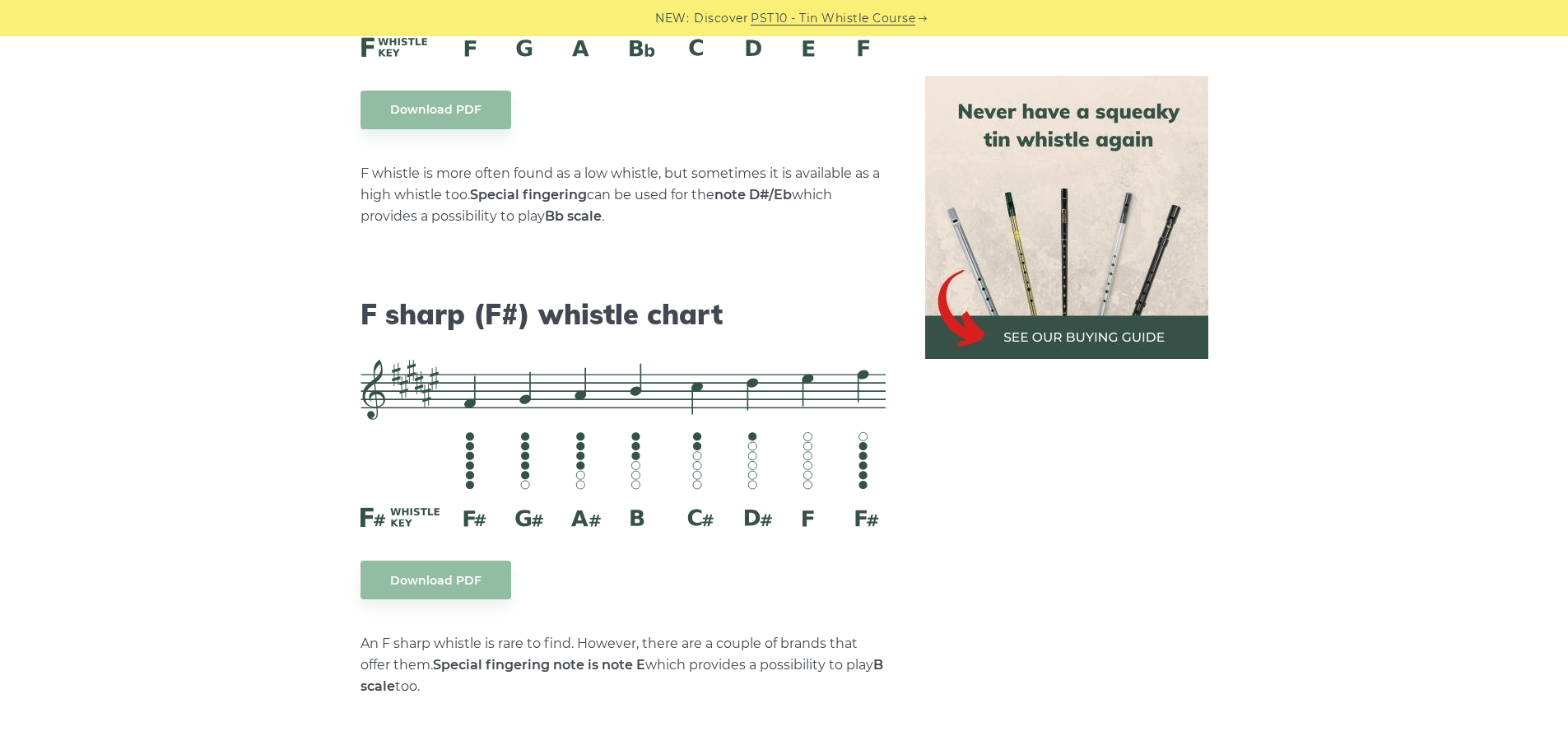
scroll to position [7952, 0]
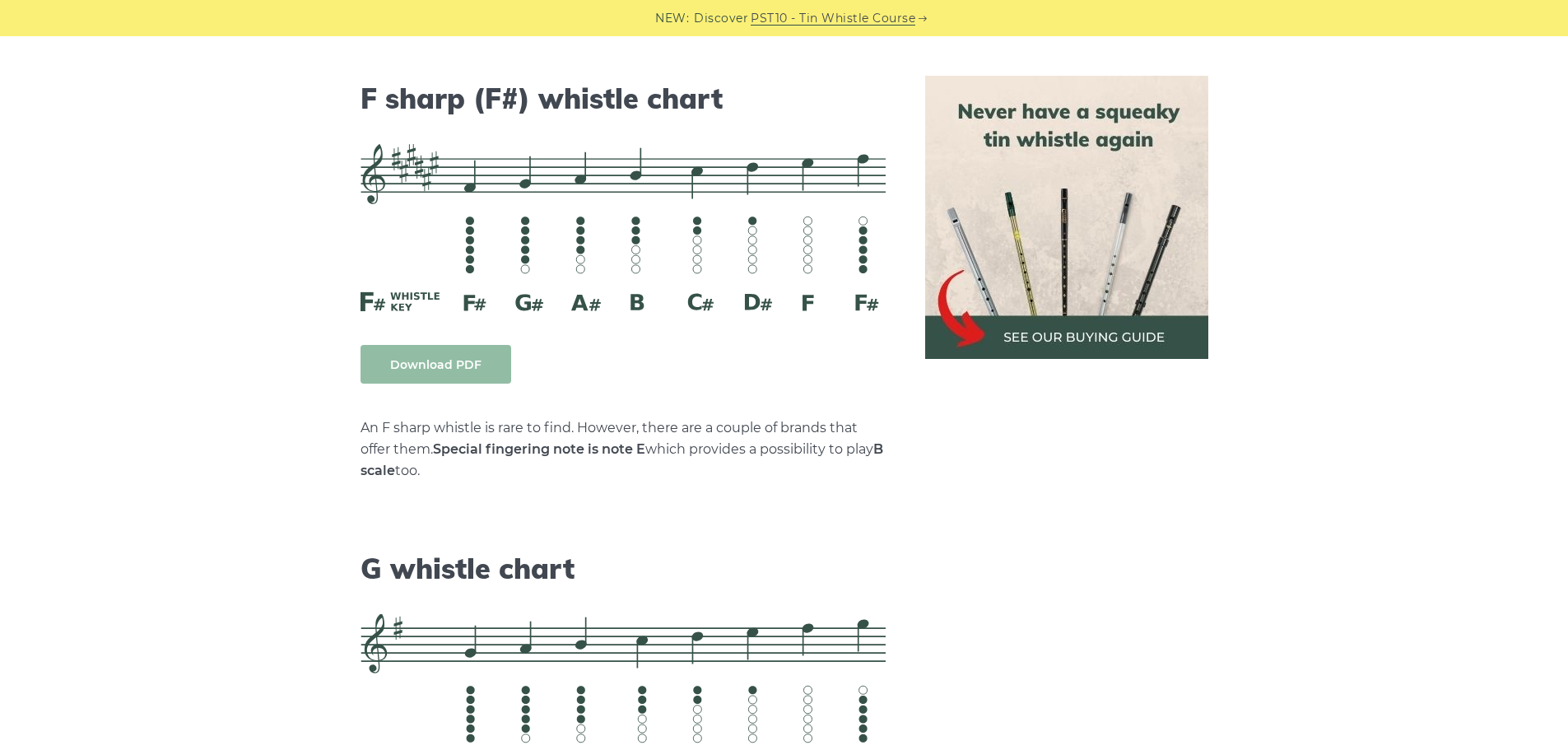
click at [440, 345] on link "Download PDF" at bounding box center [436, 364] width 150 height 38
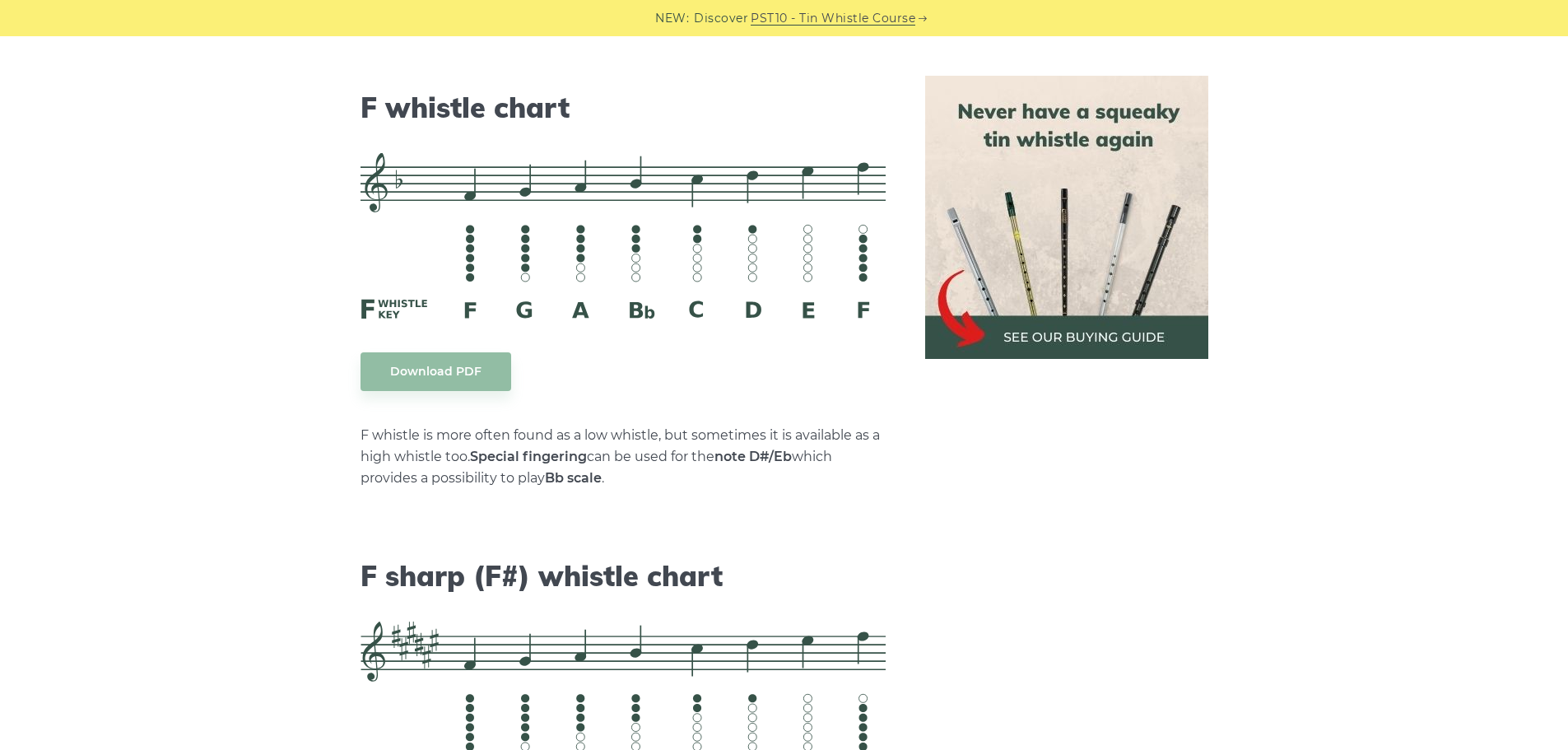
scroll to position [7458, 0]
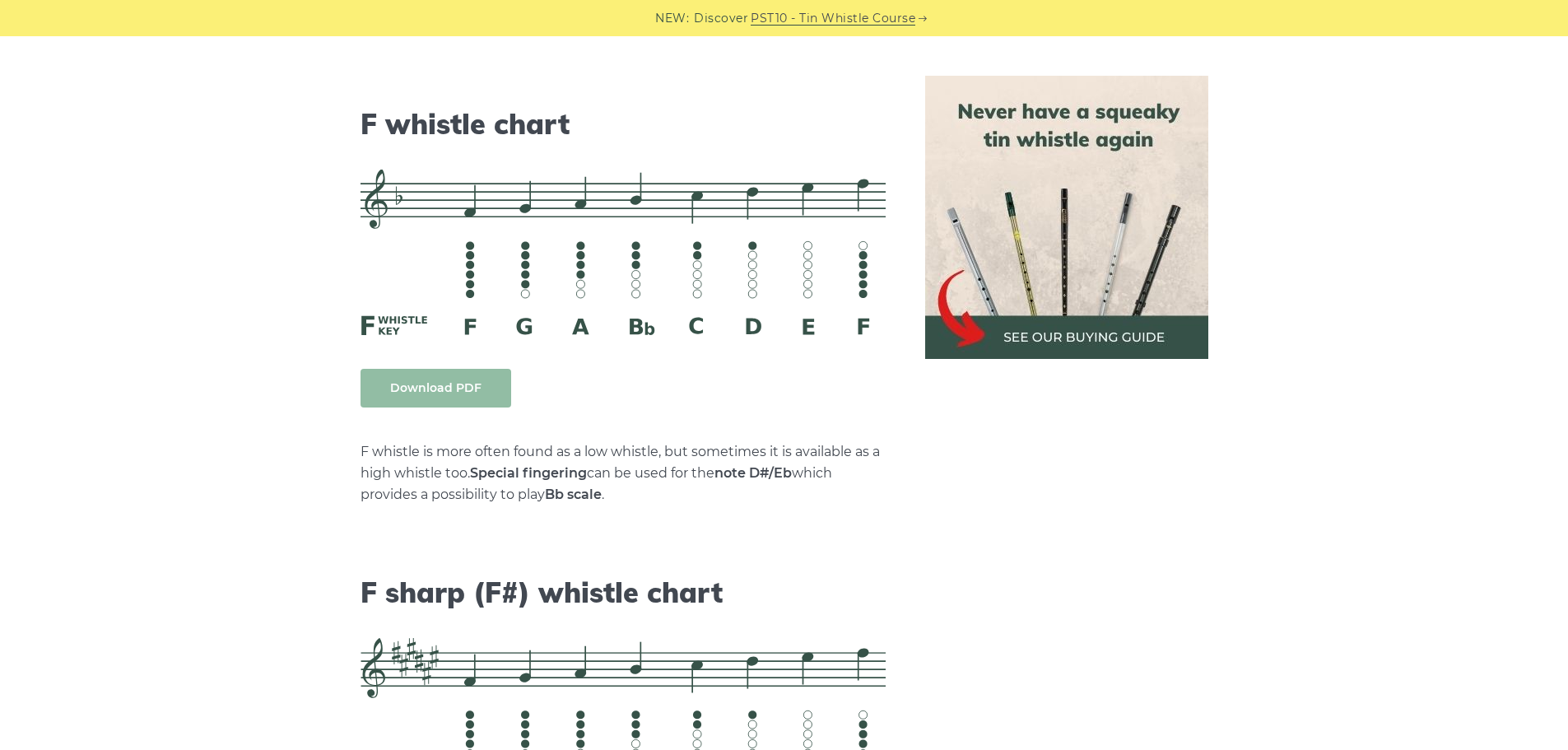
click at [412, 370] on link "Download PDF" at bounding box center [436, 388] width 150 height 38
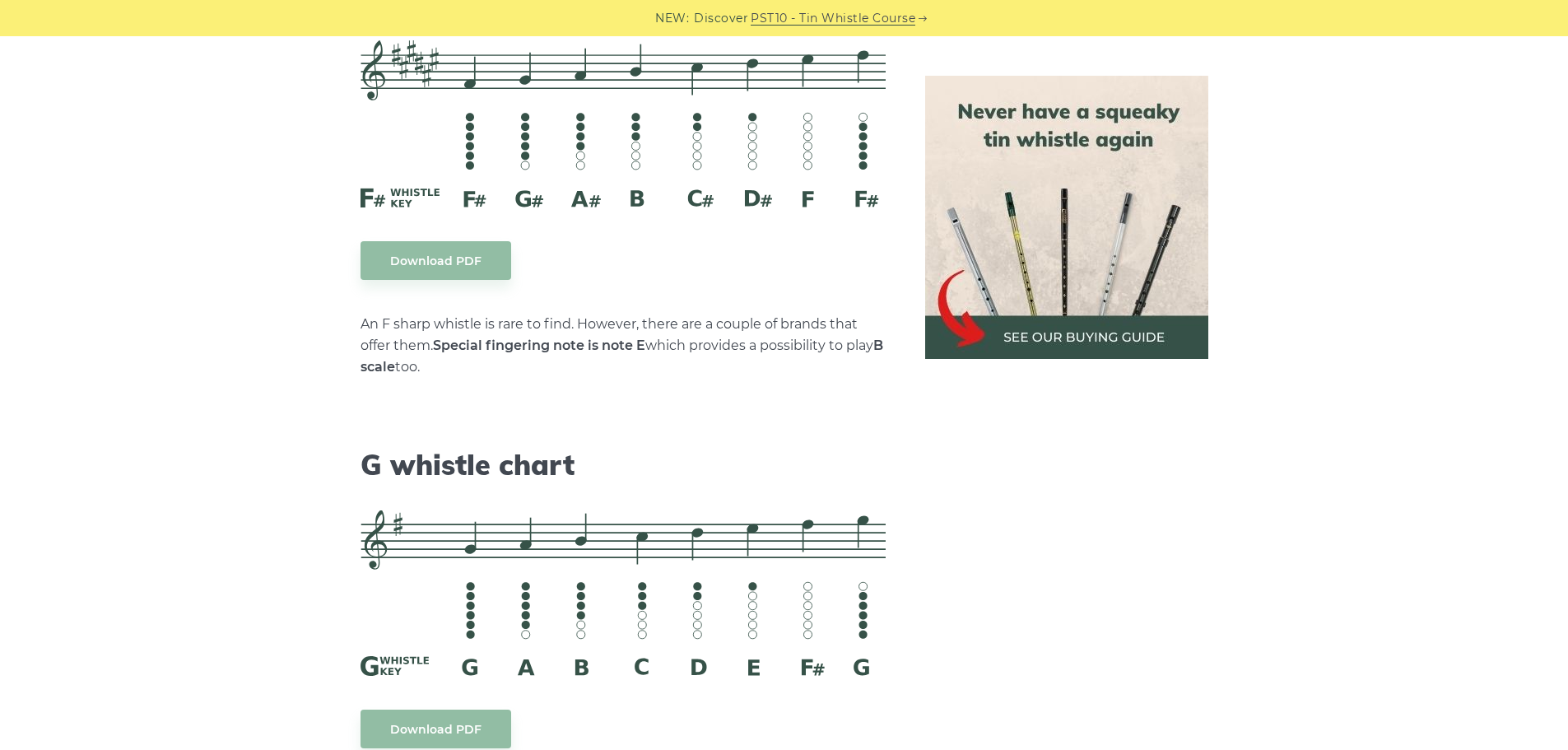
scroll to position [8034, 0]
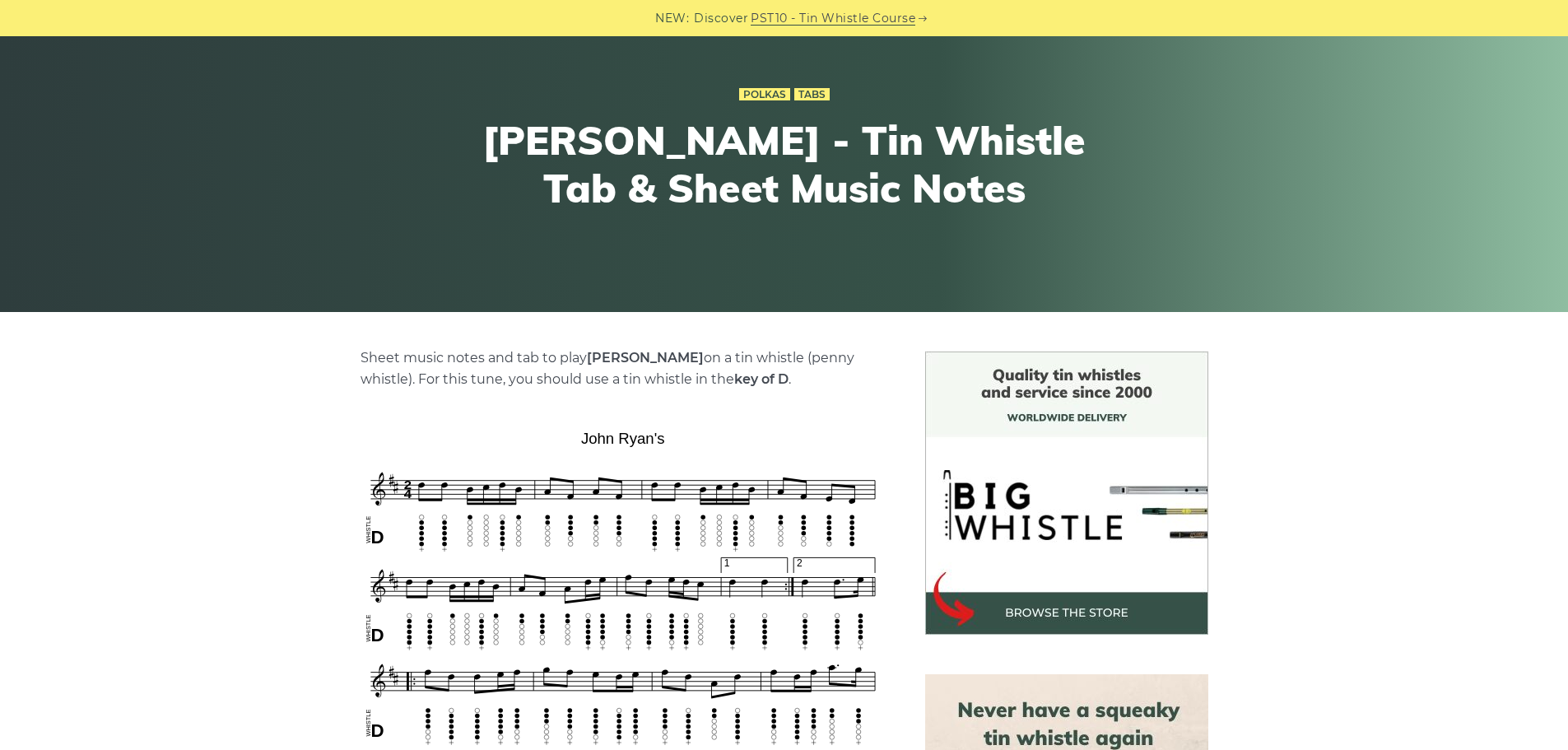
scroll to position [247, 0]
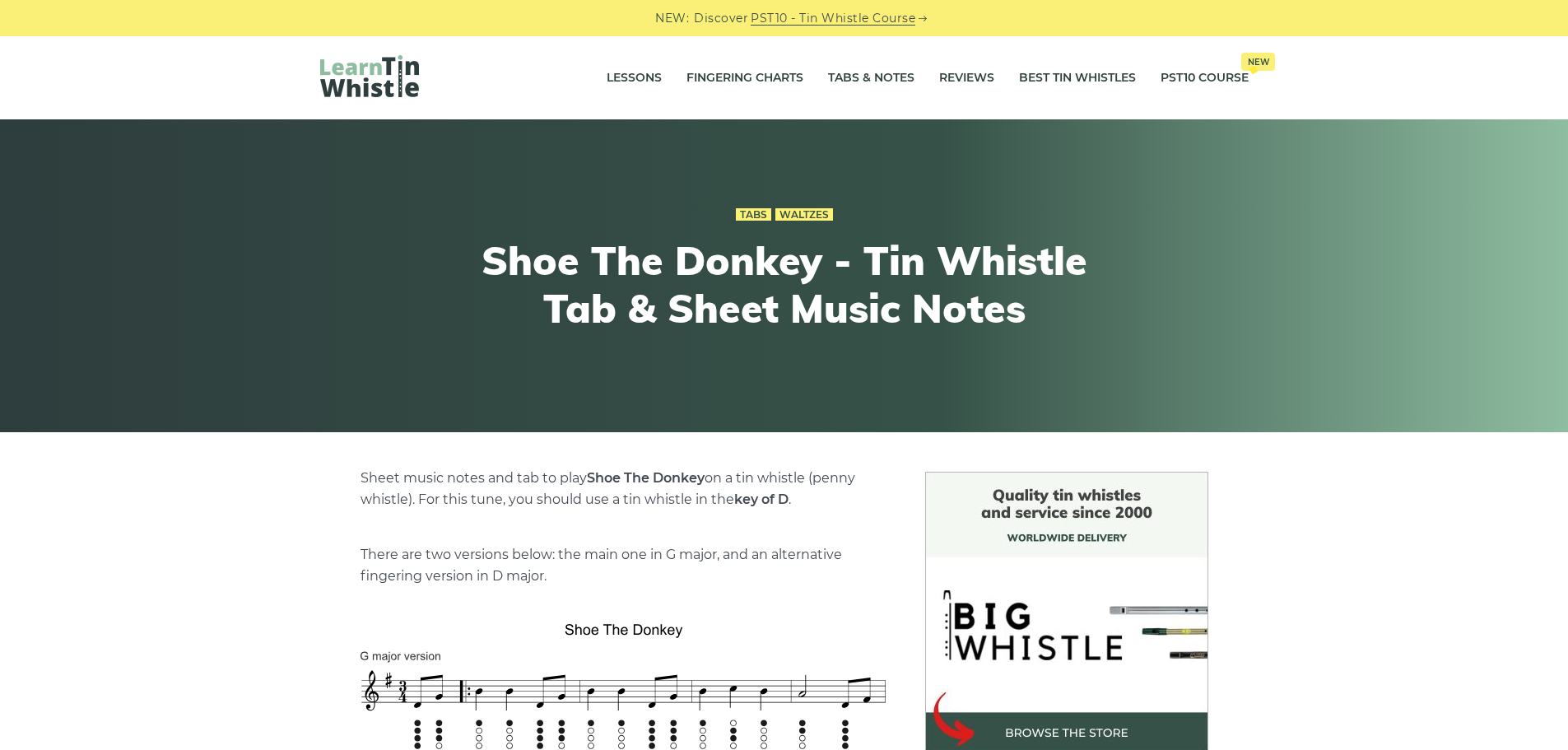
scroll to position [330, 0]
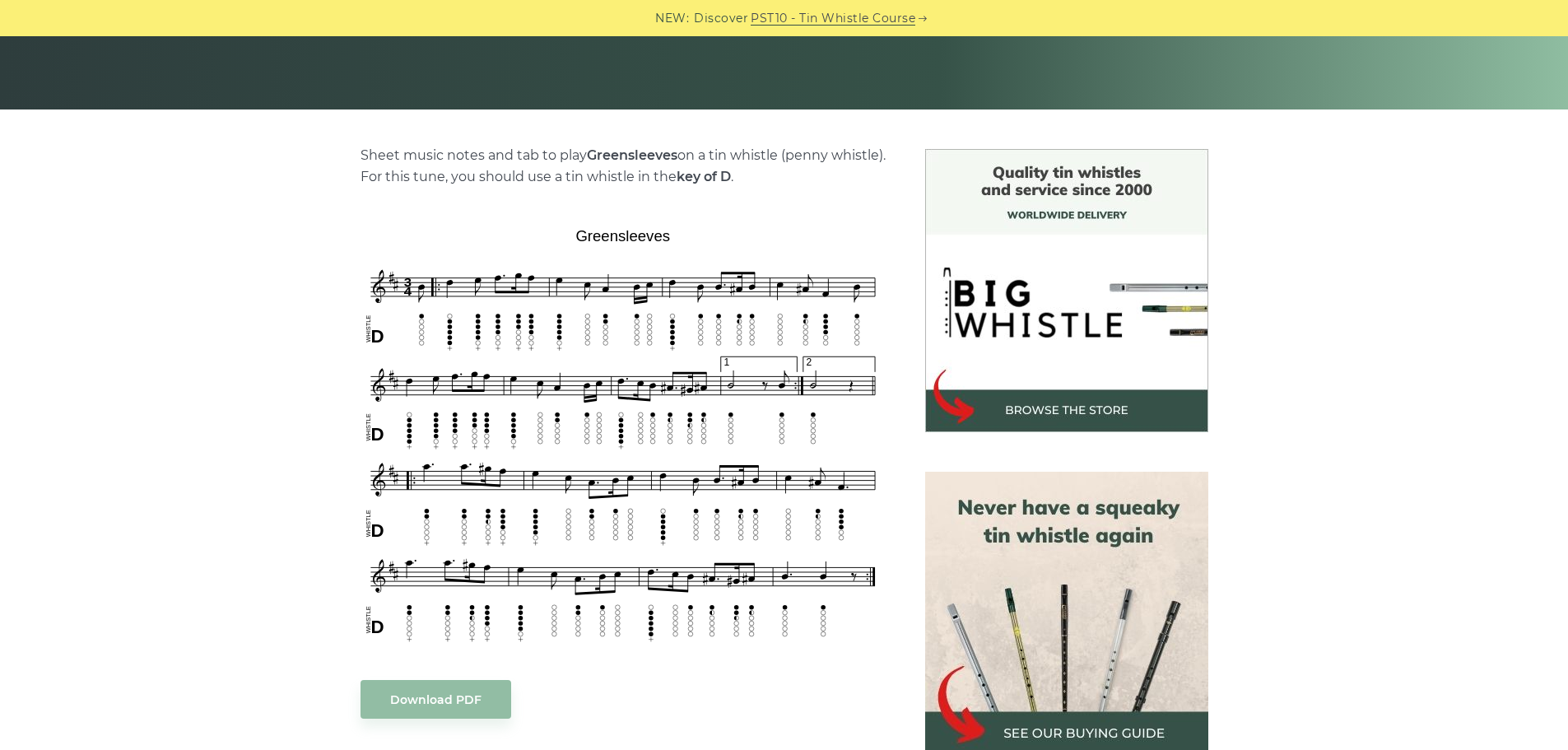
scroll to position [330, 0]
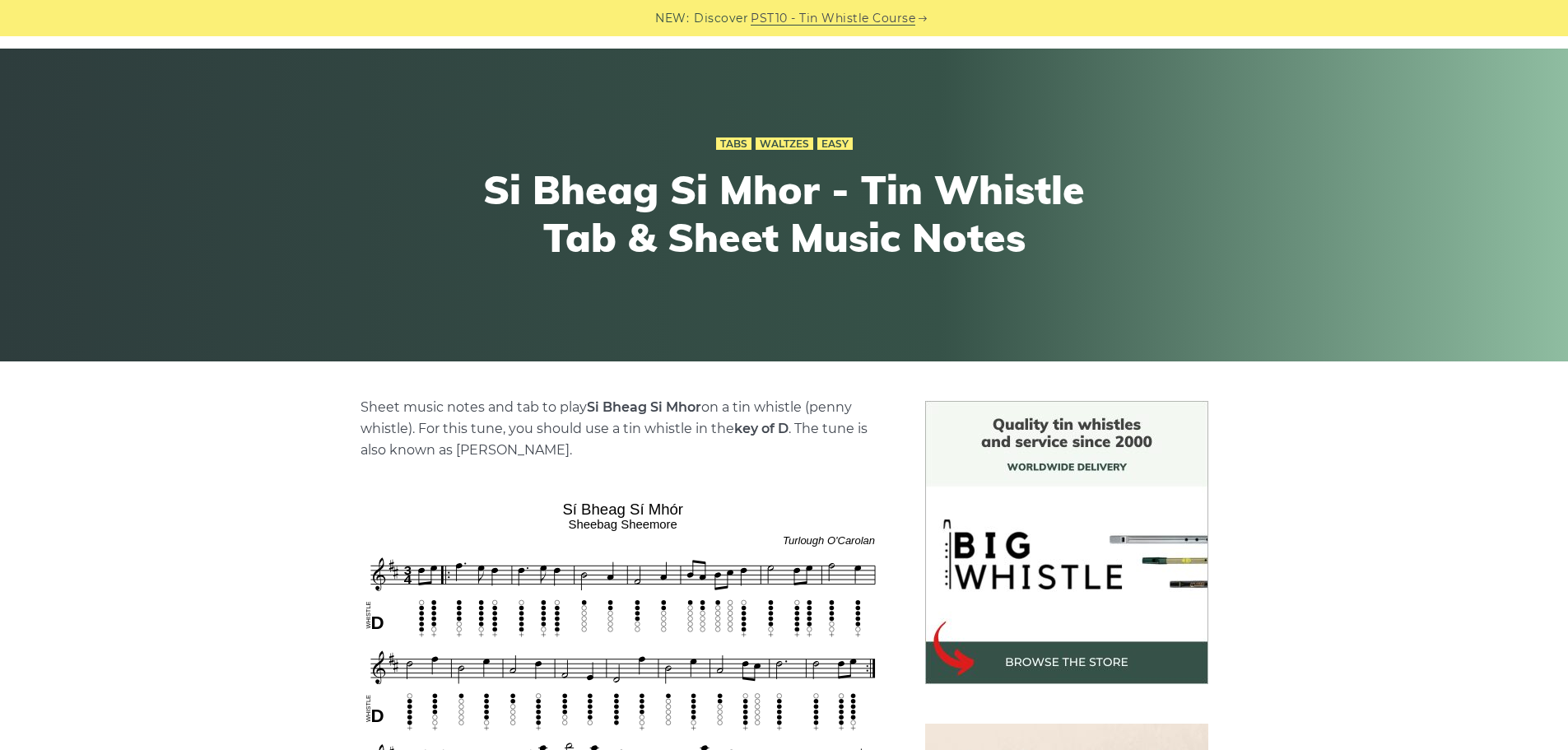
scroll to position [165, 0]
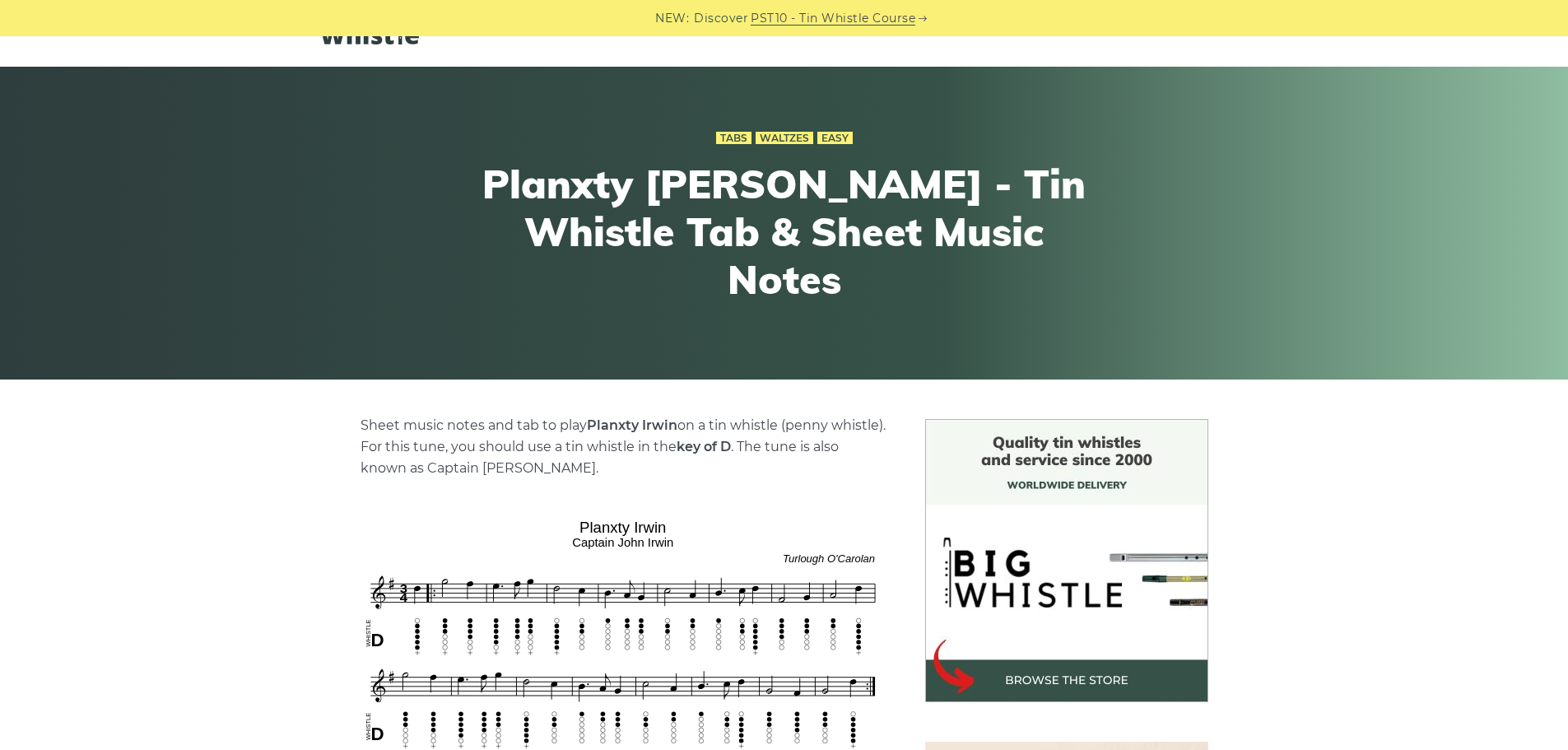
scroll to position [82, 0]
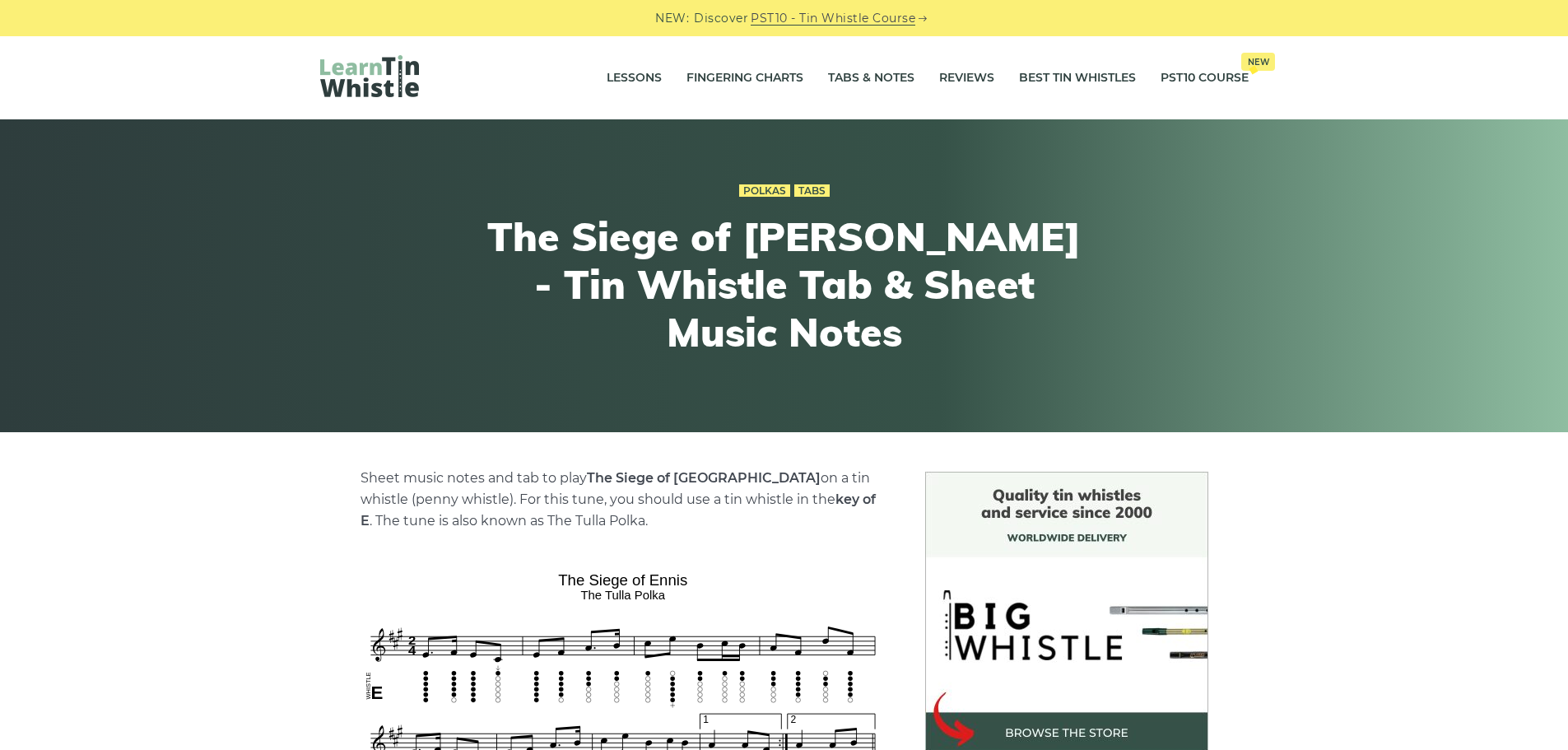
scroll to position [412, 0]
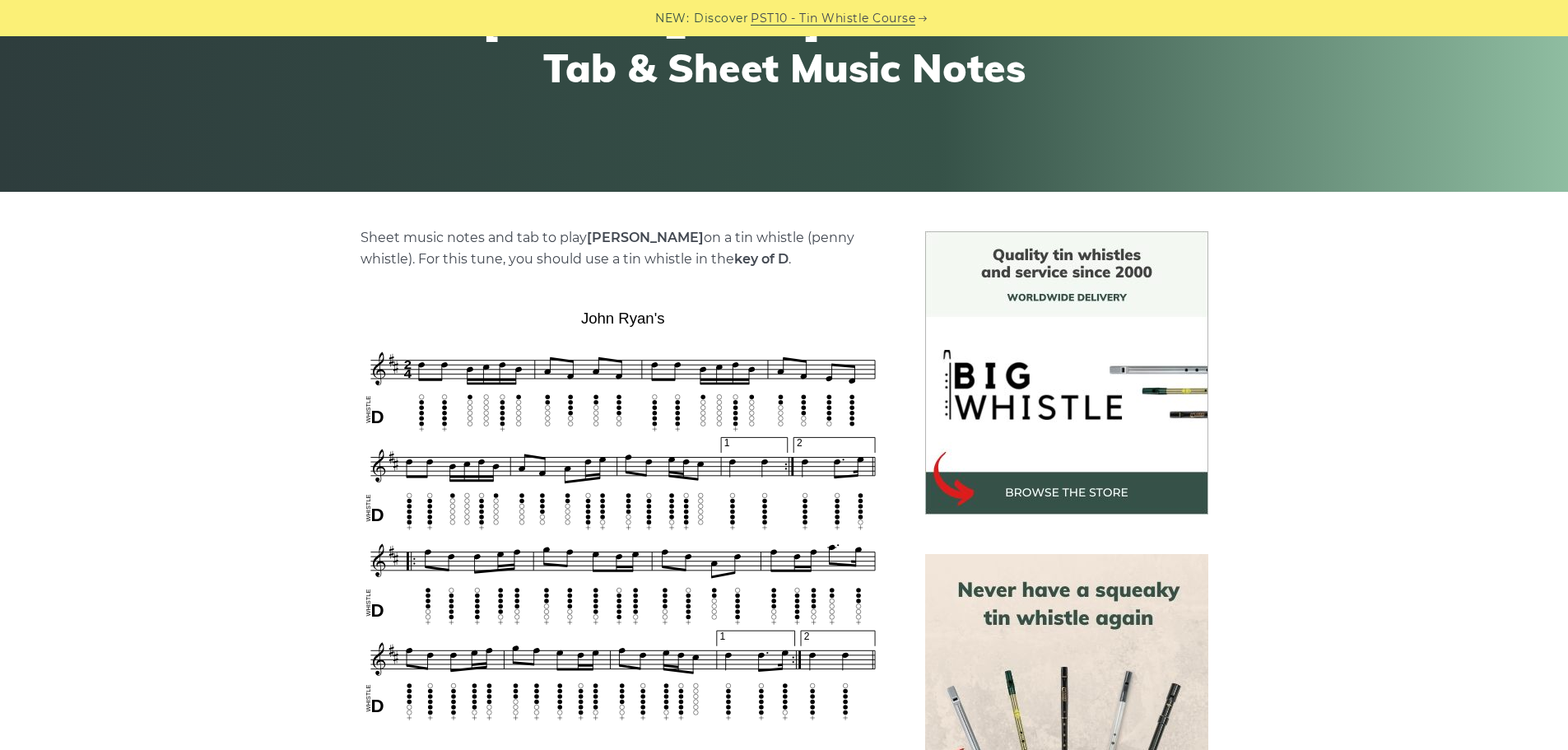
scroll to position [247, 0]
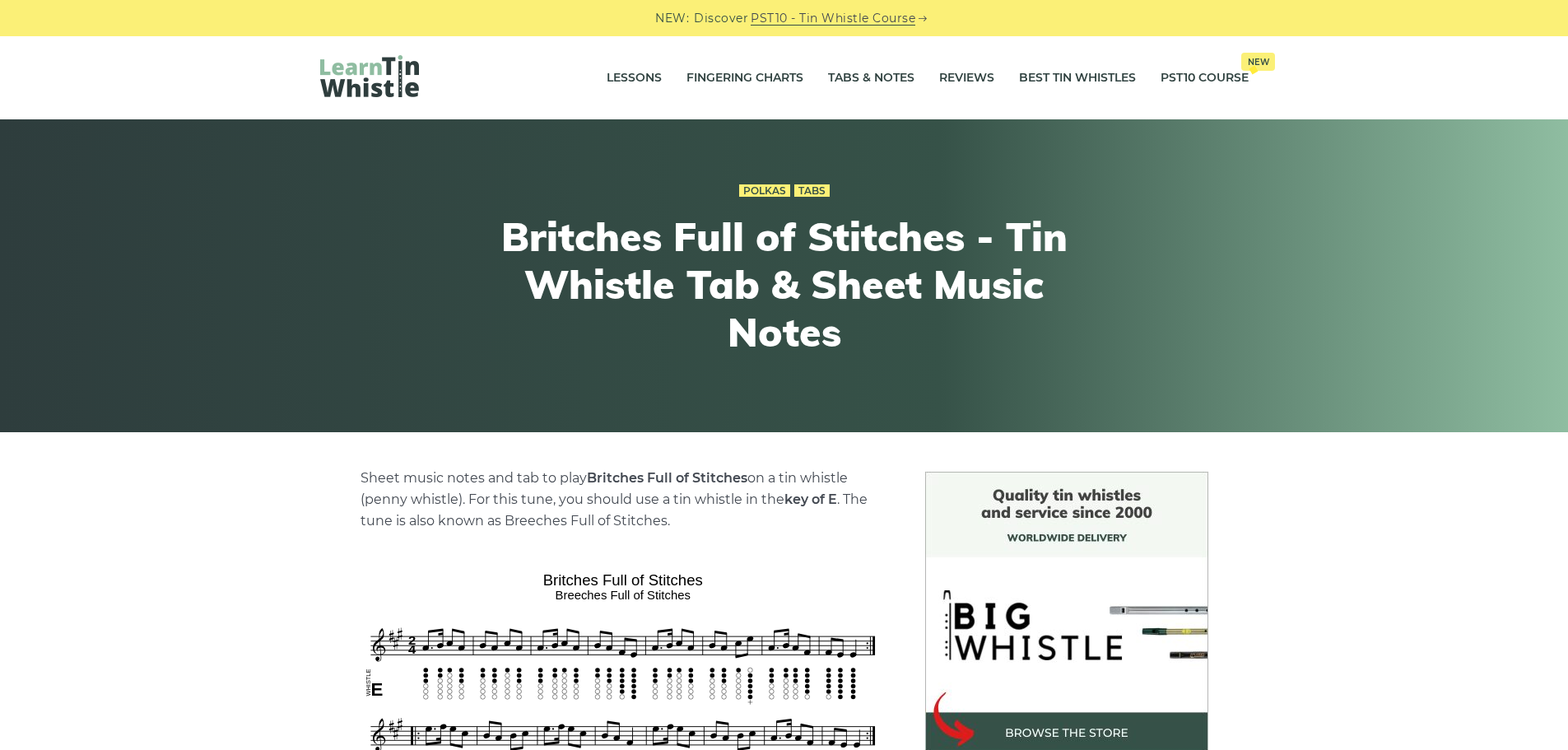
scroll to position [247, 0]
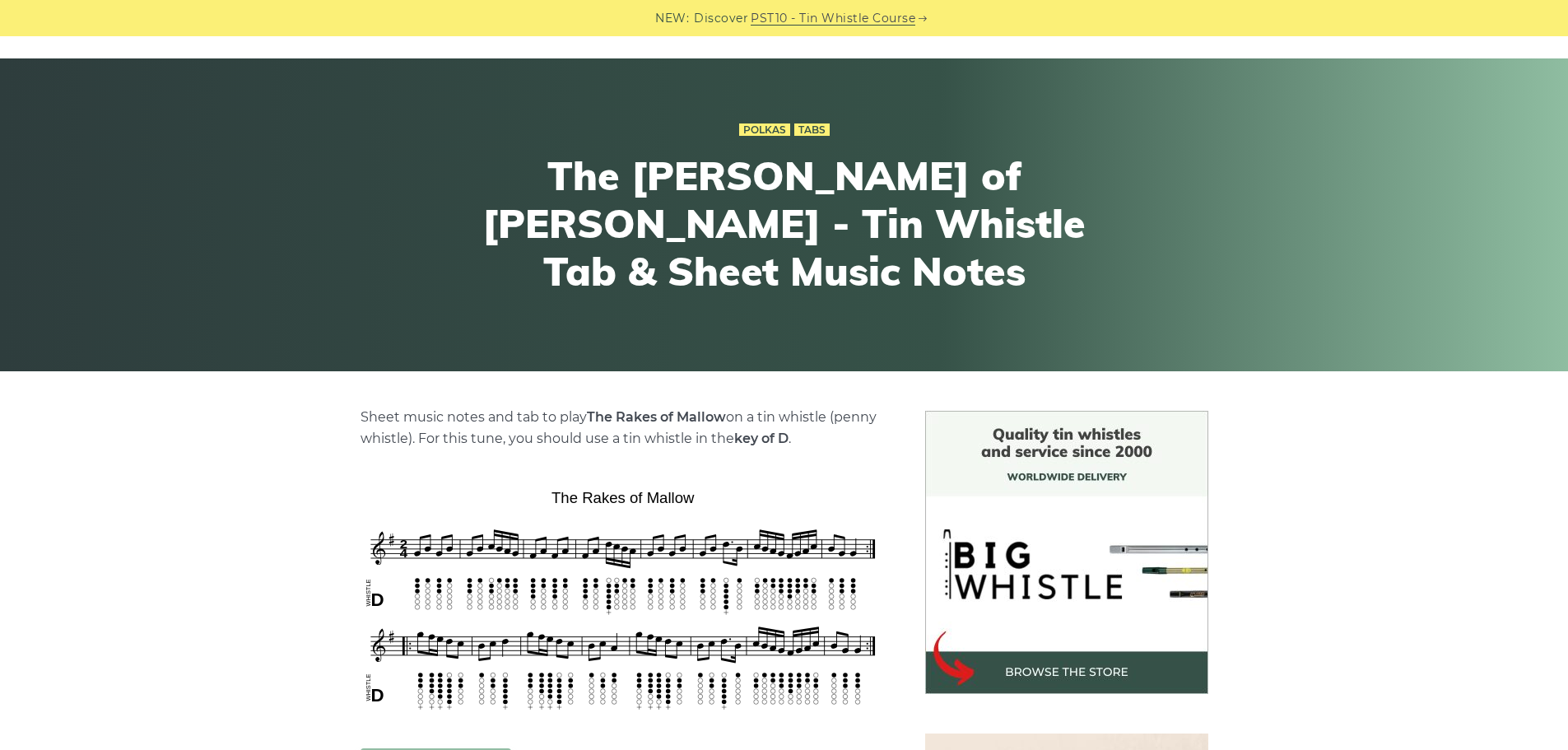
scroll to position [247, 0]
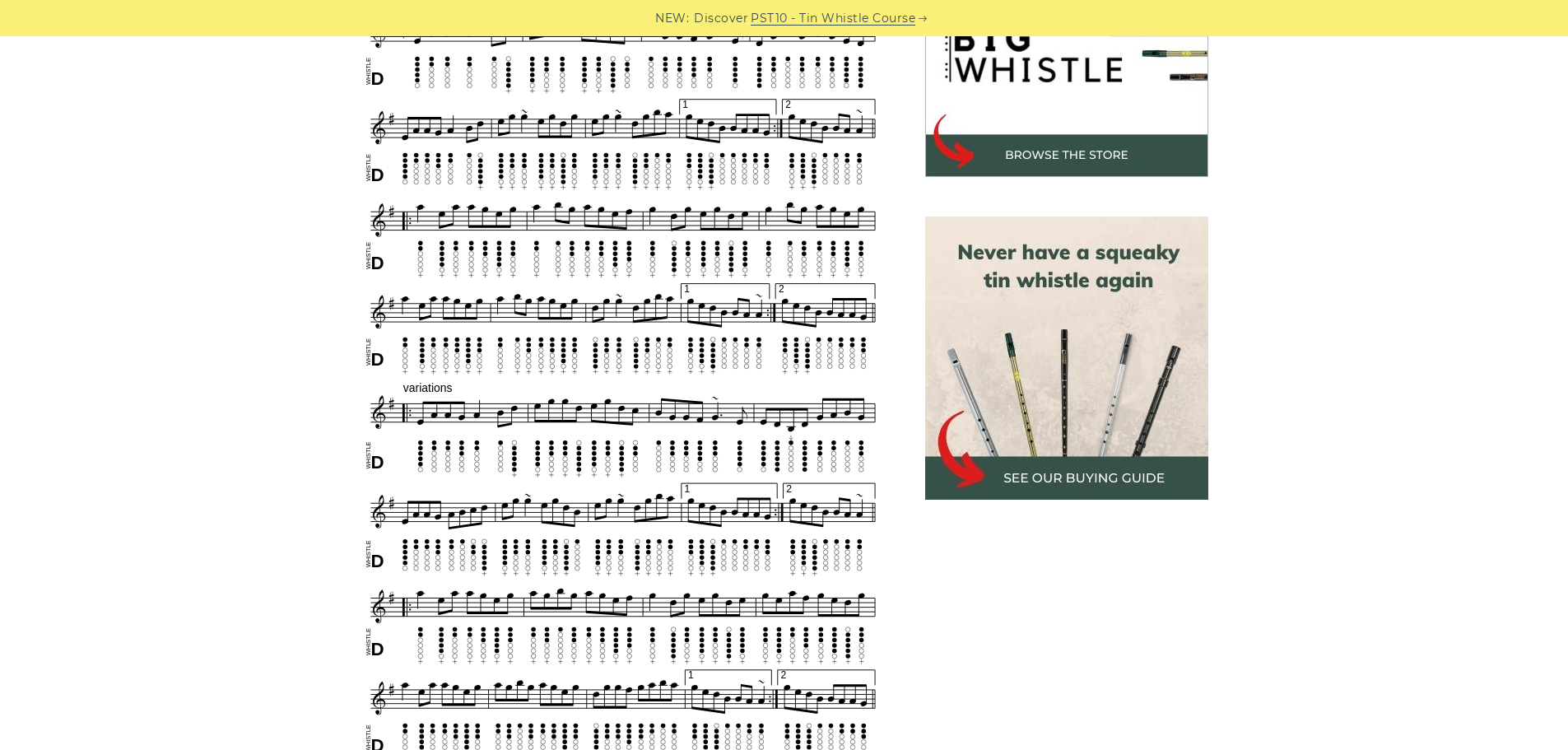
scroll to position [577, 0]
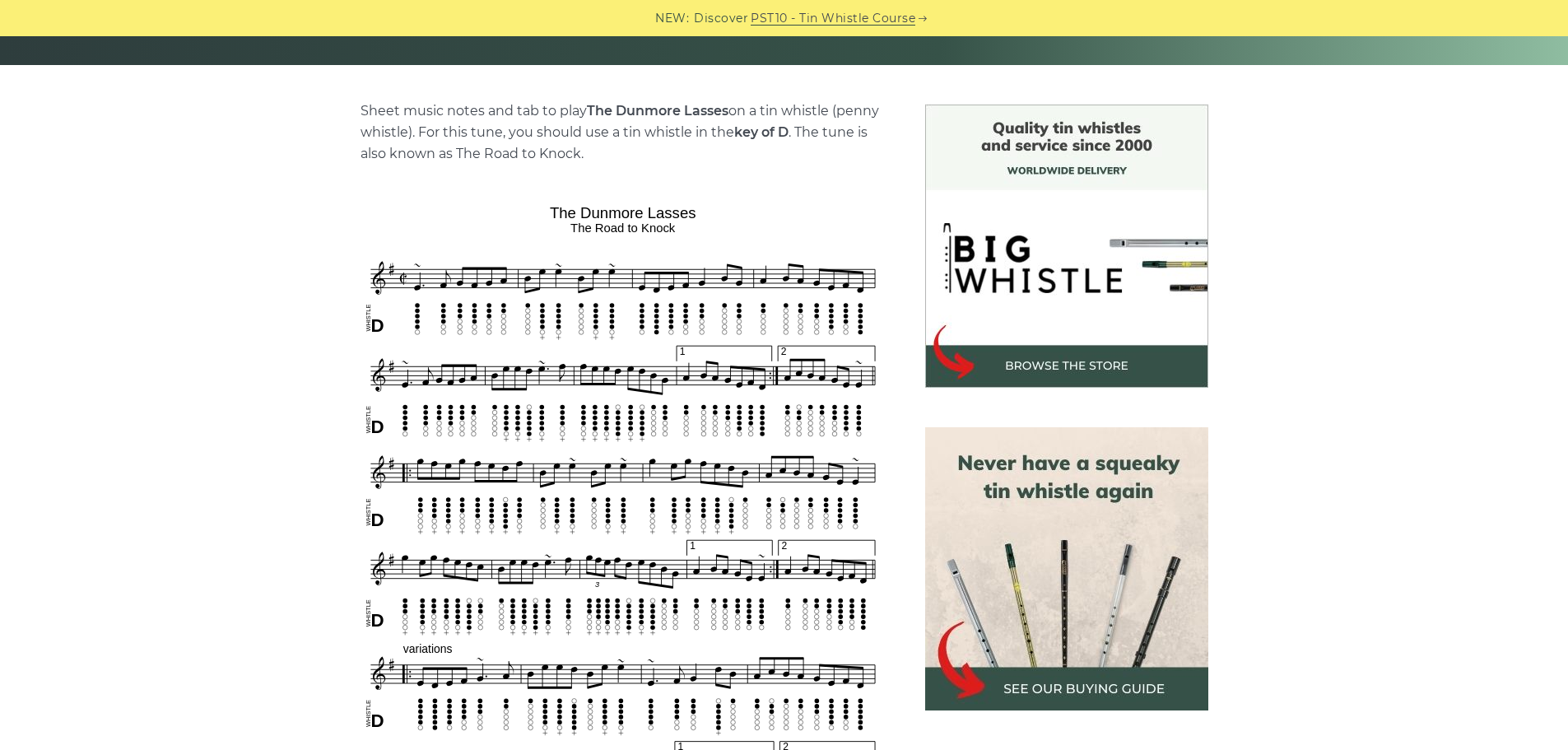
scroll to position [412, 0]
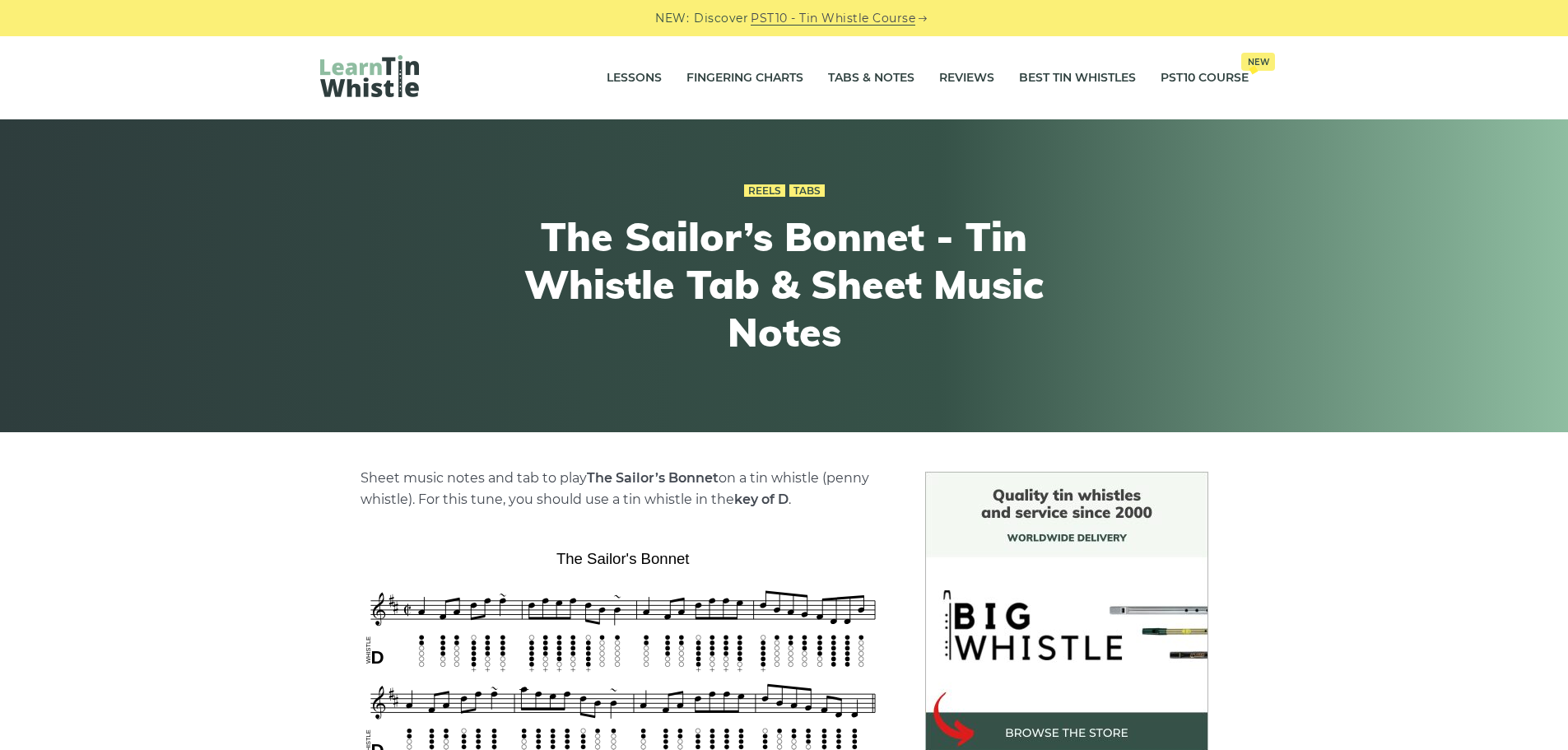
scroll to position [247, 0]
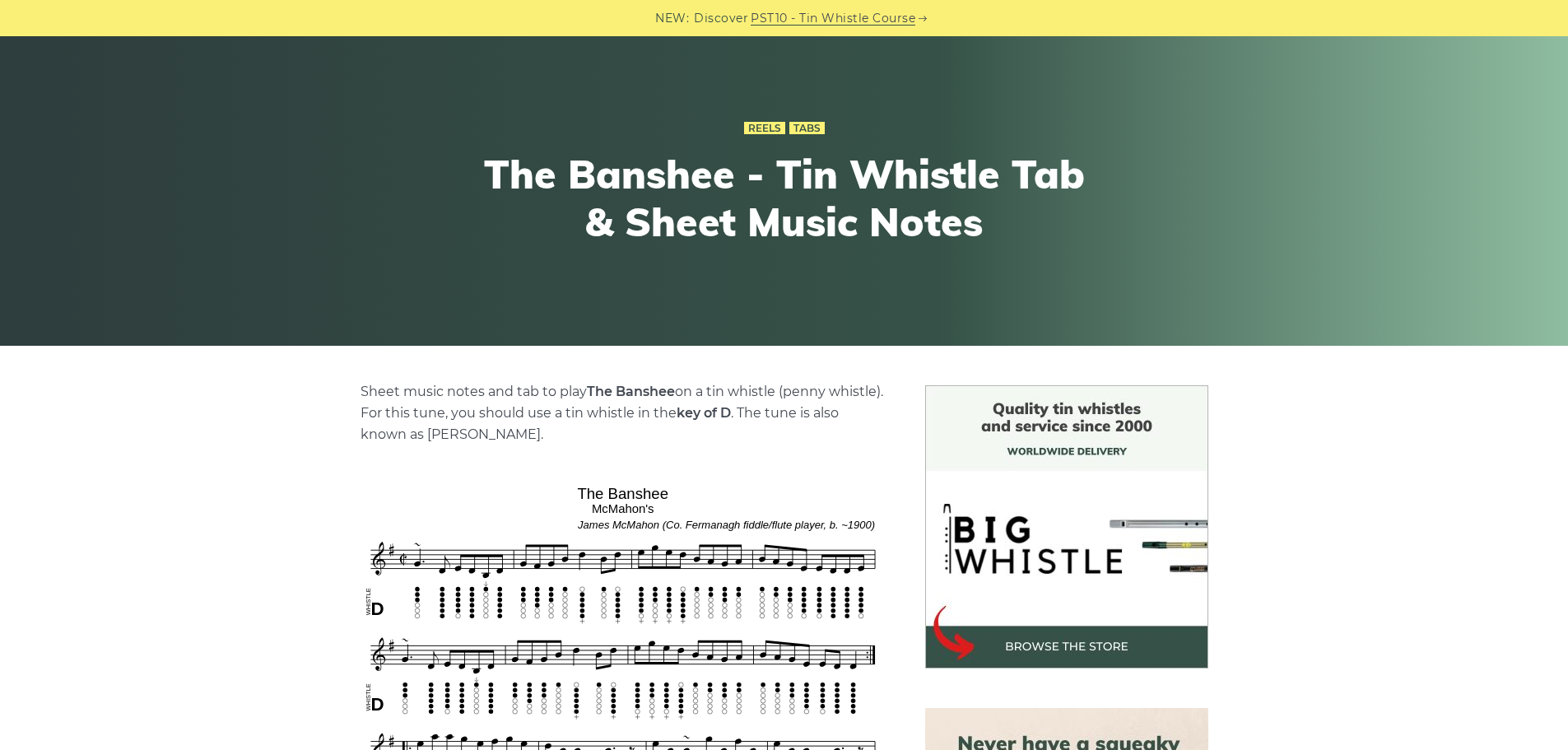
scroll to position [82, 0]
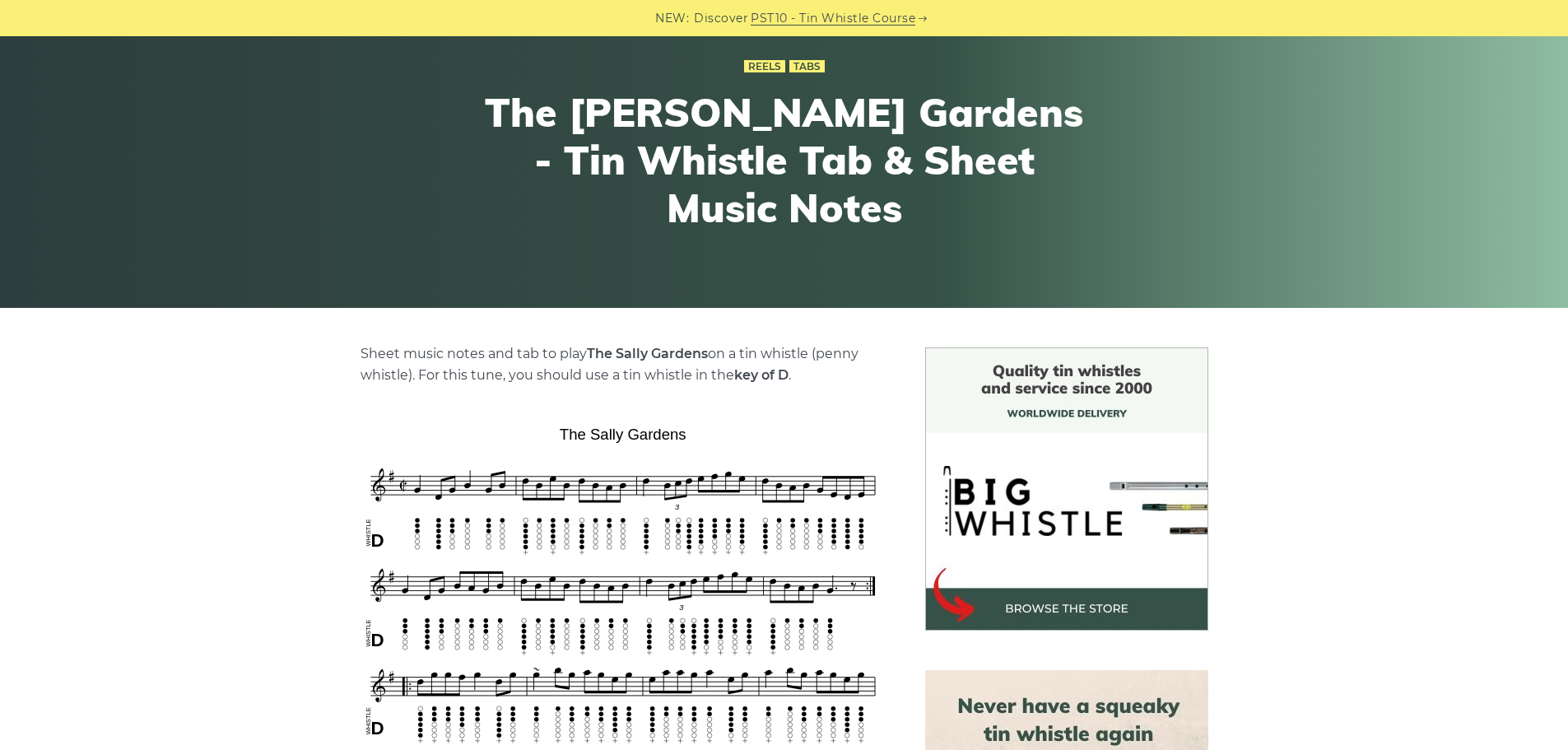
scroll to position [330, 0]
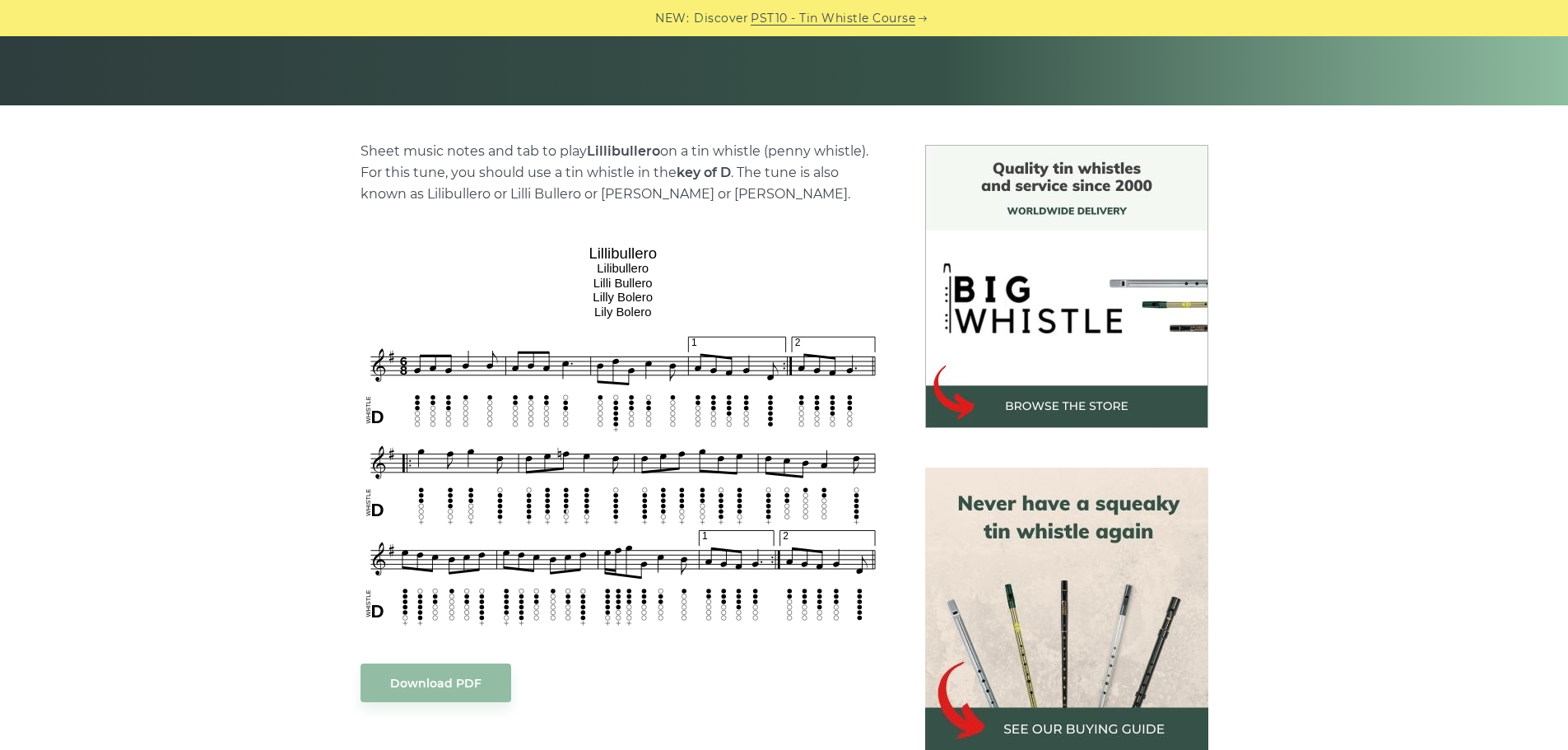
scroll to position [330, 0]
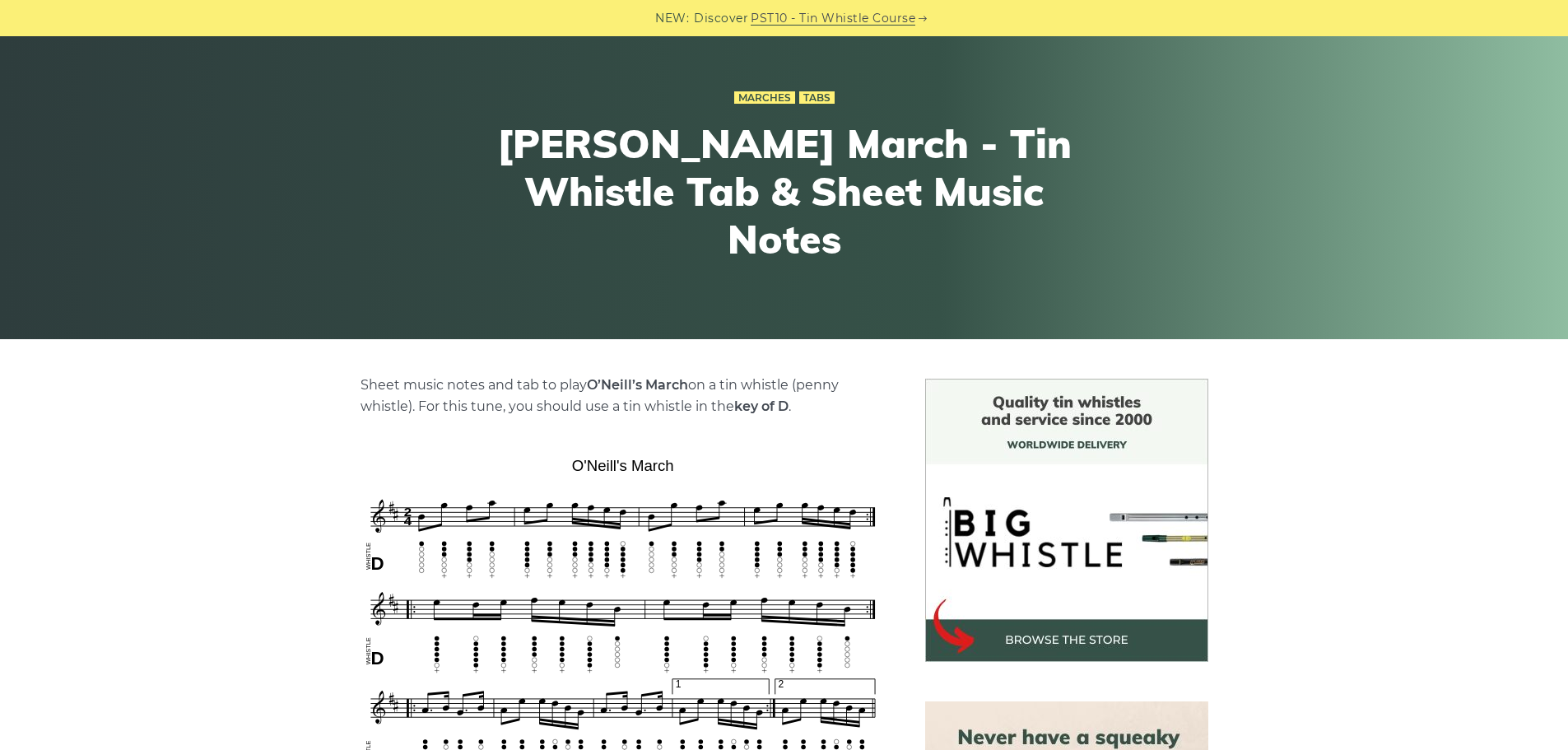
scroll to position [247, 0]
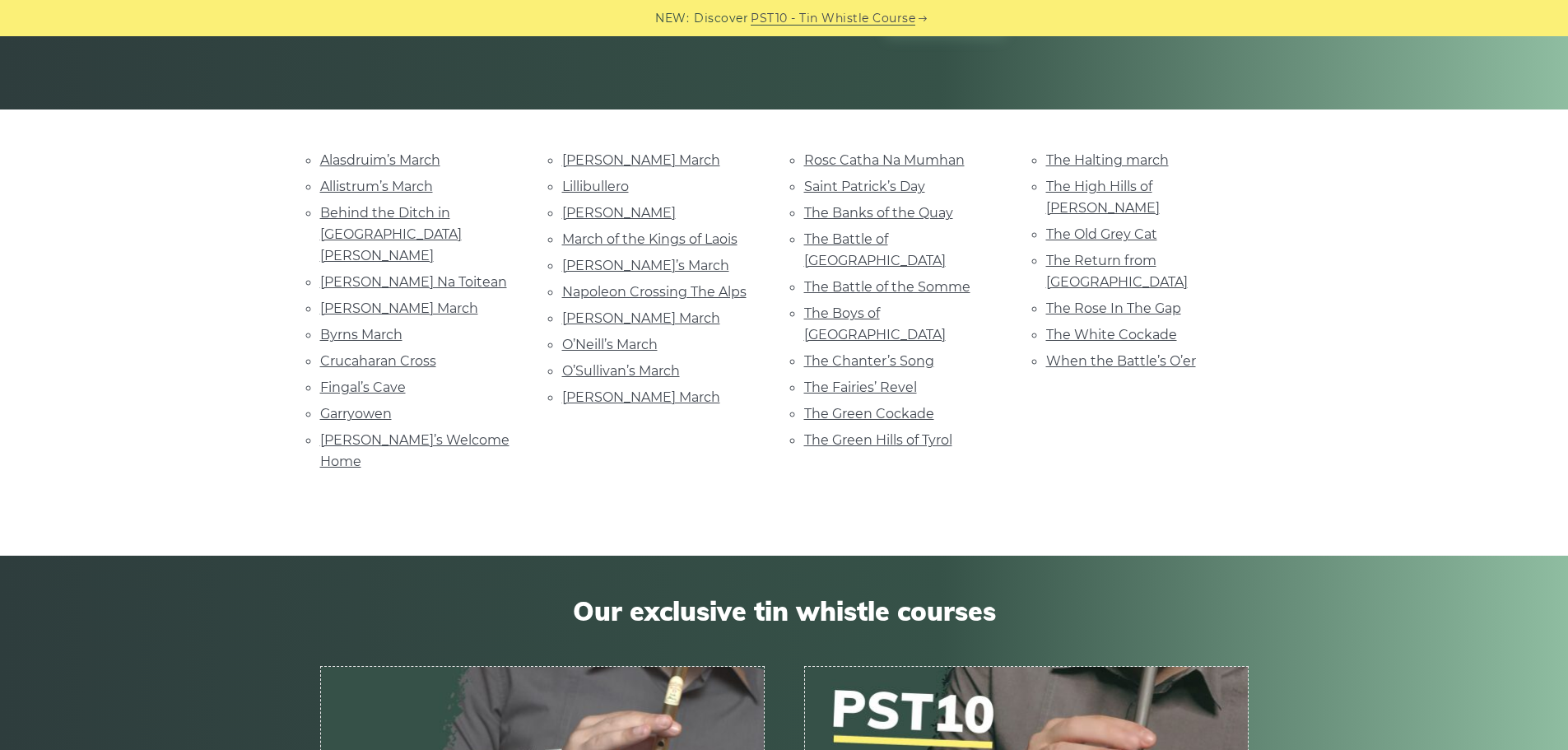
scroll to position [330, 0]
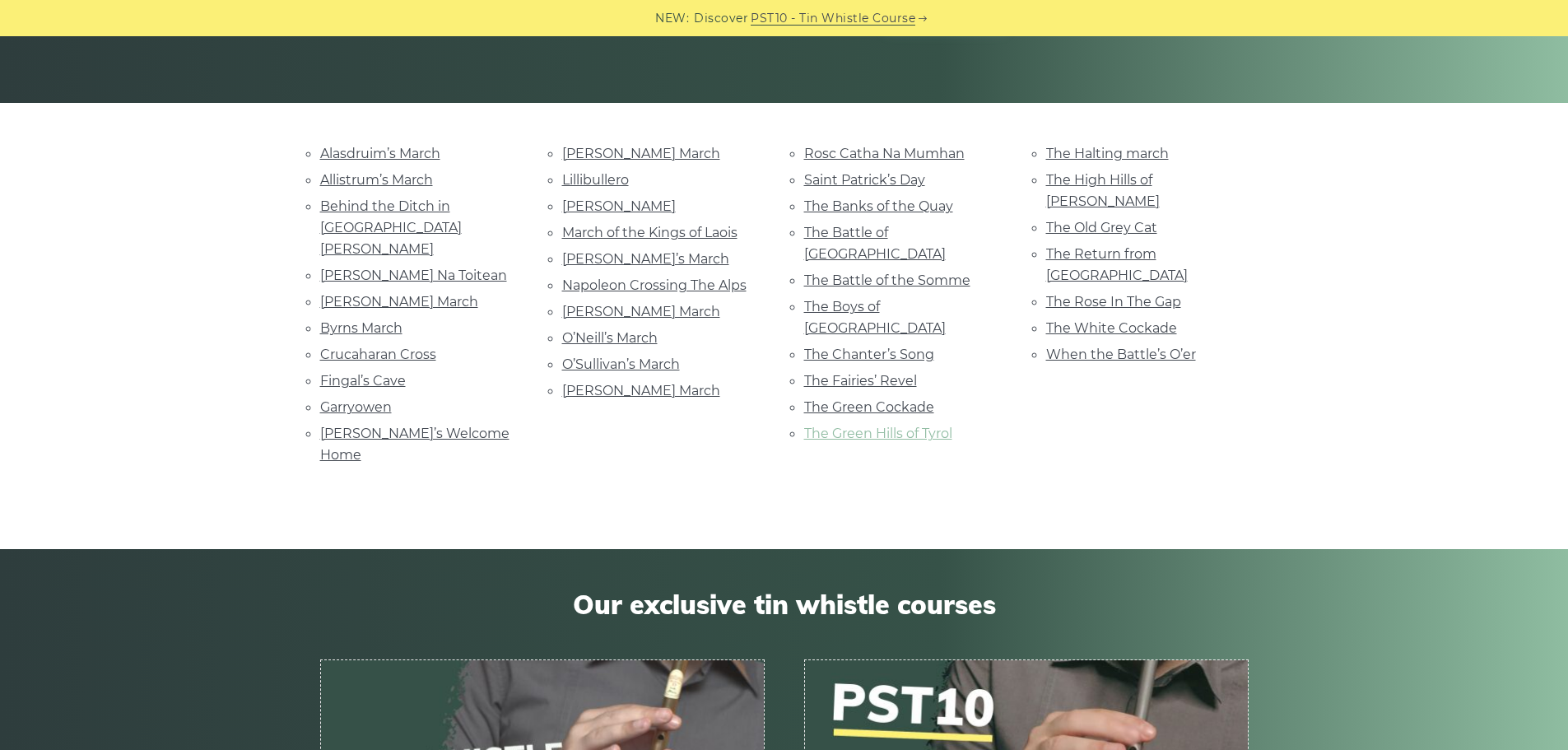
click at [900, 425] on link "The Green Hills of Tyrol" at bounding box center [878, 433] width 148 height 15
click at [1168, 347] on link "When the Battle’s O’er" at bounding box center [1121, 354] width 149 height 15
click at [1143, 320] on link "The White Cockade" at bounding box center [1111, 328] width 131 height 15
click at [383, 343] on li "Crucaharan Cross" at bounding box center [420, 353] width 202 height 22
click at [386, 347] on link "Crucaharan Cross" at bounding box center [377, 354] width 116 height 15
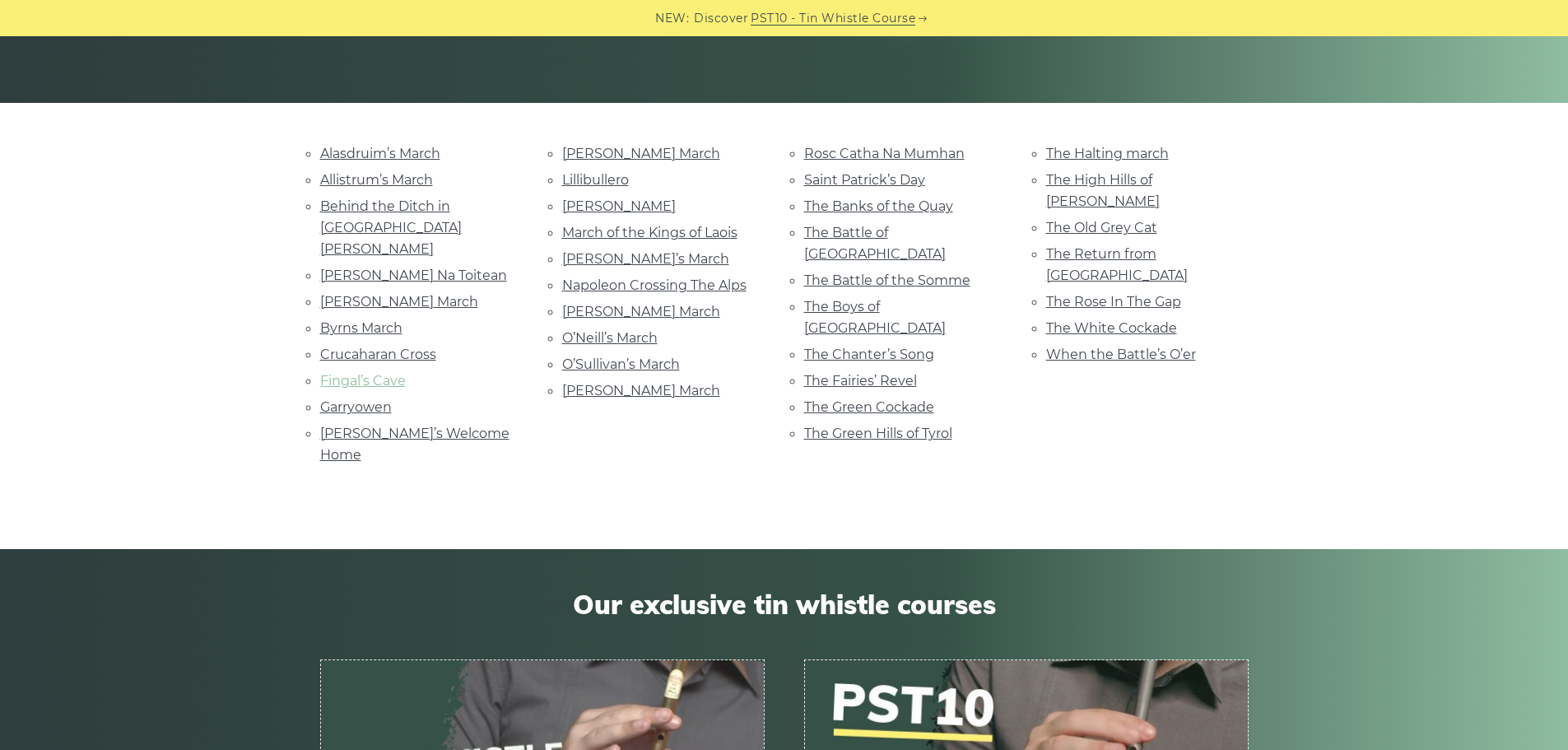
click at [378, 373] on link "Fingal’s Cave" at bounding box center [362, 380] width 85 height 15
click at [361, 399] on link "Garryowen" at bounding box center [355, 407] width 72 height 15
click at [898, 148] on link "Rosc Catha Na Mumhan" at bounding box center [885, 153] width 161 height 15
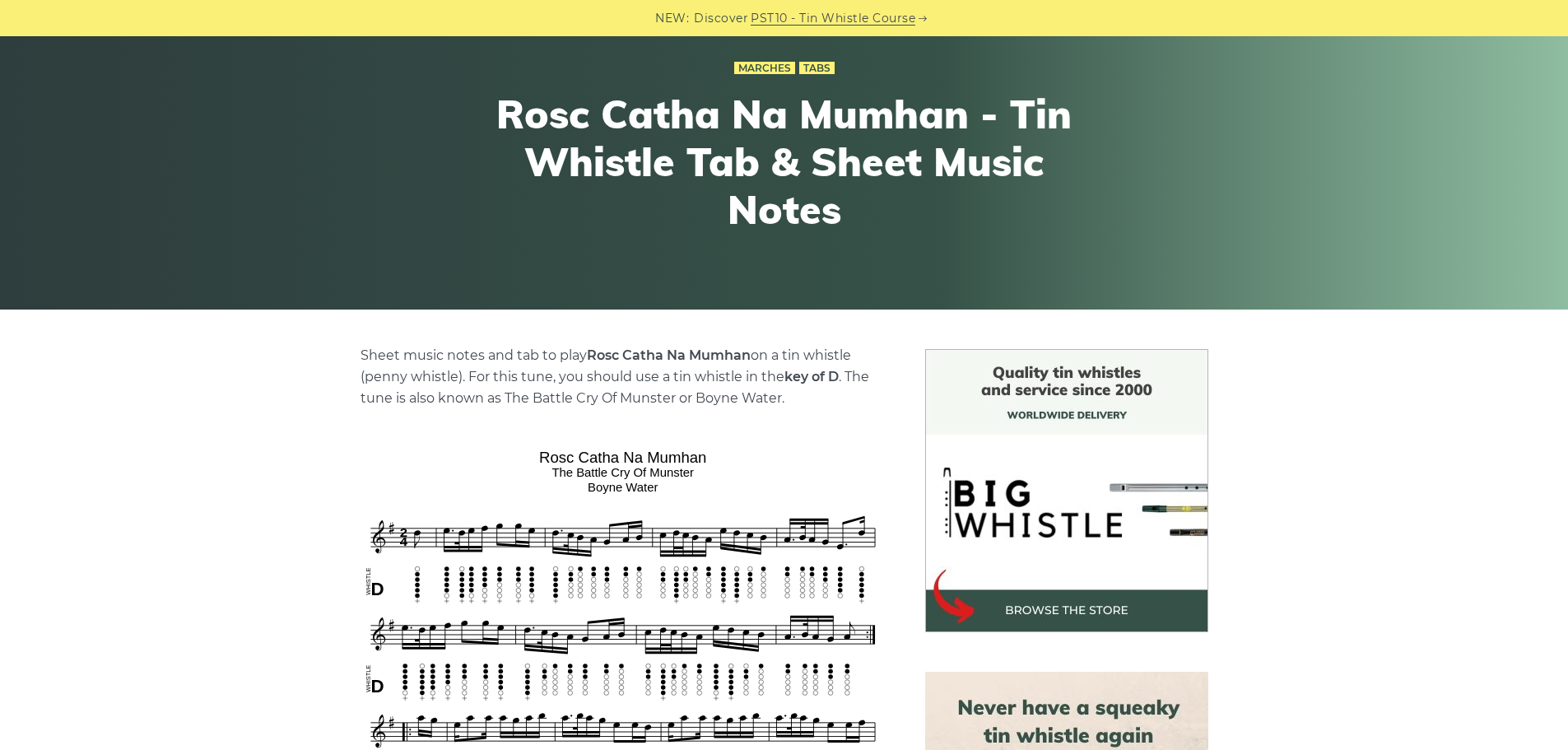
scroll to position [330, 0]
